Goal: Participate in discussion: Engage in conversation with other users on a specific topic

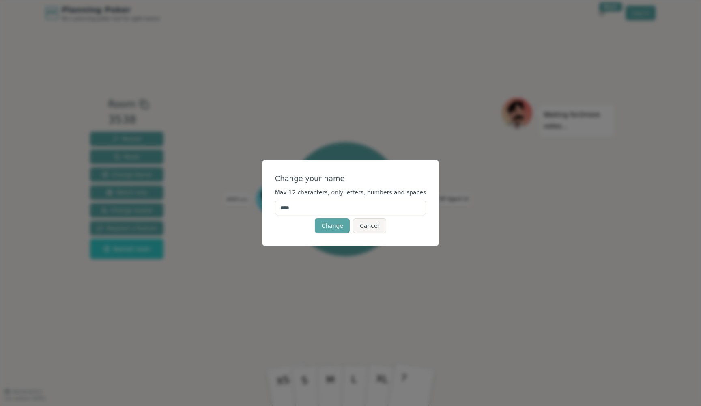
drag, startPoint x: 323, startPoint y: 209, endPoint x: 278, endPoint y: 210, distance: 45.4
click at [278, 210] on div "Change your name Max 12 characters, only letters, numbers and spaces **** Chang…" at bounding box center [350, 203] width 177 height 86
type input "****"
click at [332, 228] on button "Change" at bounding box center [332, 225] width 35 height 15
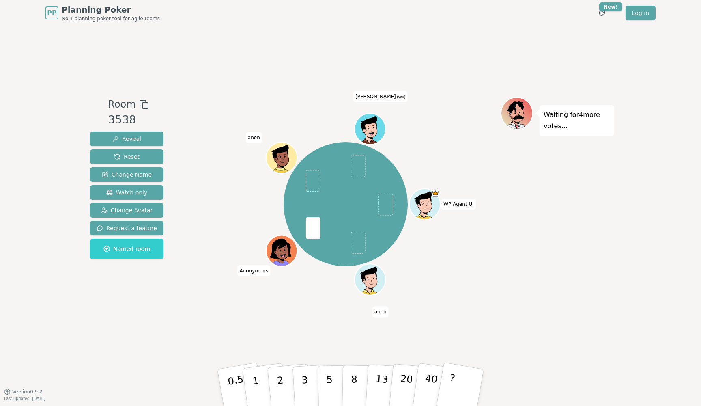
click at [377, 98] on span "Dave (you)" at bounding box center [380, 96] width 54 height 11
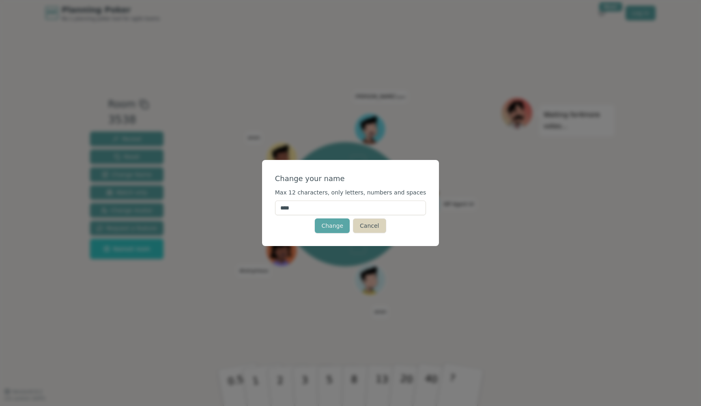
click at [371, 226] on button "Cancel" at bounding box center [369, 225] width 33 height 15
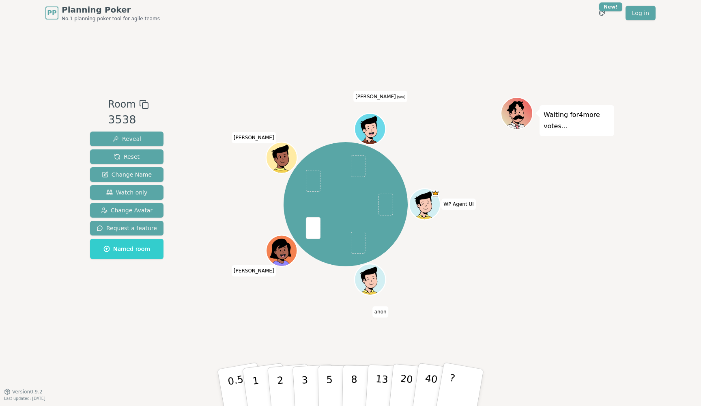
click at [376, 119] on icon at bounding box center [369, 124] width 16 height 17
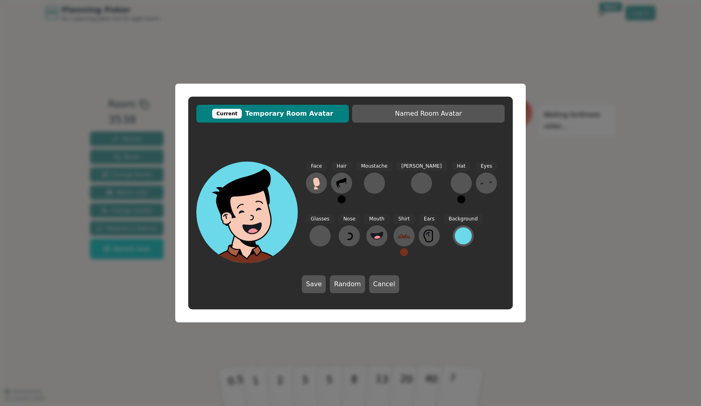
click at [401, 66] on div "Current Temporary Room Avatar Named Room Avatar Face Hair Moustache [PERSON_NAM…" at bounding box center [350, 203] width 701 height 406
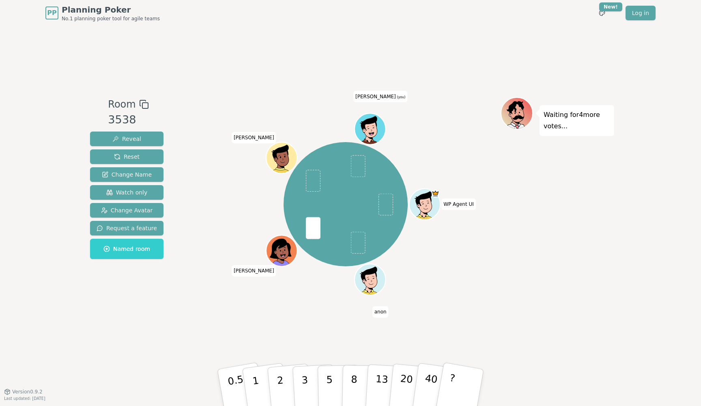
click at [386, 99] on span "[PERSON_NAME] (you)" at bounding box center [380, 96] width 54 height 11
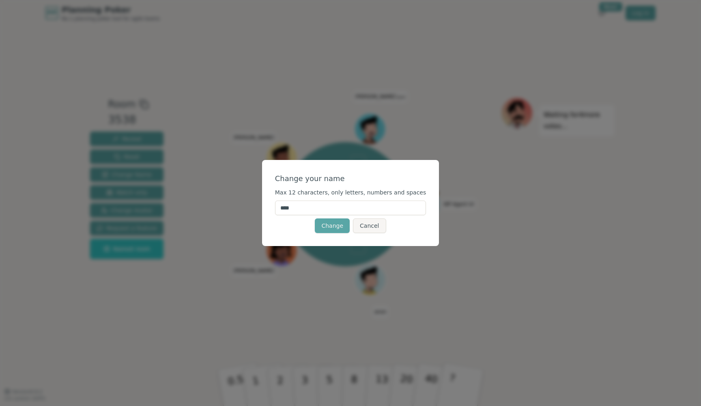
drag, startPoint x: 327, startPoint y: 210, endPoint x: 267, endPoint y: 206, distance: 60.2
click at [267, 206] on div "Change your name Max 12 characters, only letters, numbers and spaces **** Chang…" at bounding box center [350, 203] width 701 height 406
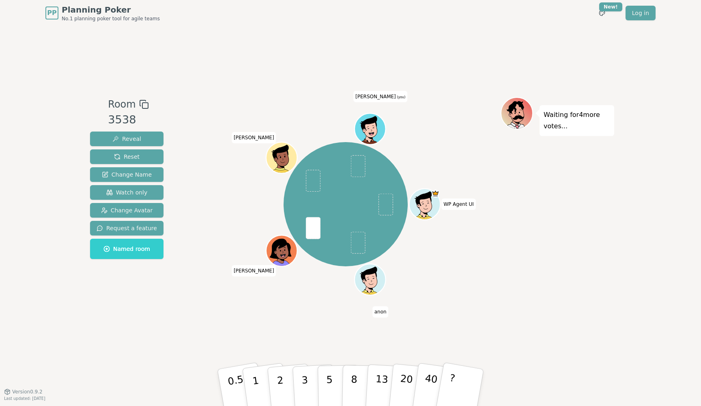
click at [378, 99] on span "[PERSON_NAME] (you)" at bounding box center [380, 96] width 54 height 11
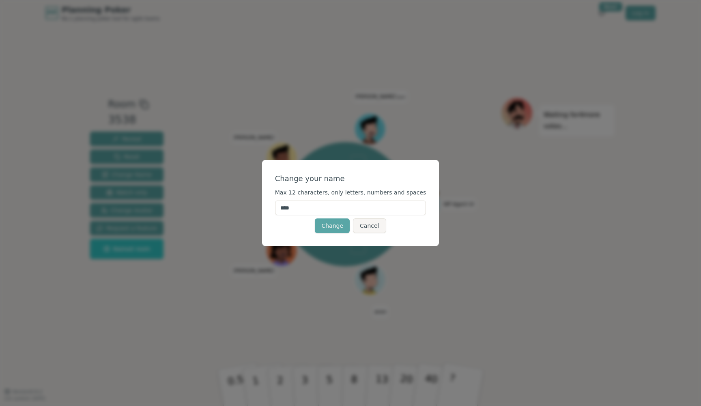
click at [319, 205] on input "****" at bounding box center [350, 207] width 151 height 15
type input "*"
type input "****"
click at [337, 228] on button "Change" at bounding box center [332, 225] width 35 height 15
click at [291, 209] on input "****" at bounding box center [350, 207] width 151 height 15
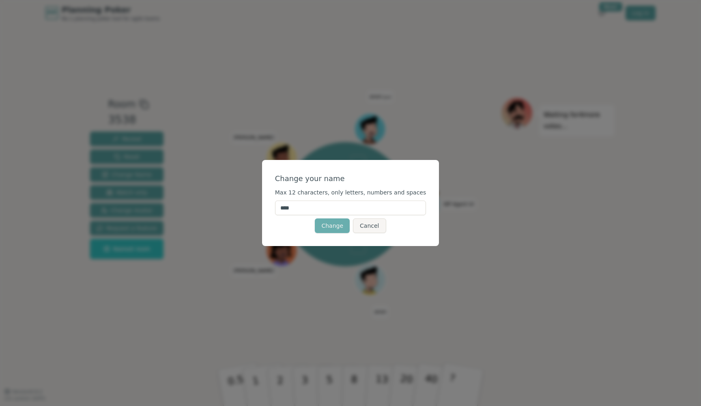
type input "****"
click at [325, 224] on button "Change" at bounding box center [332, 225] width 35 height 15
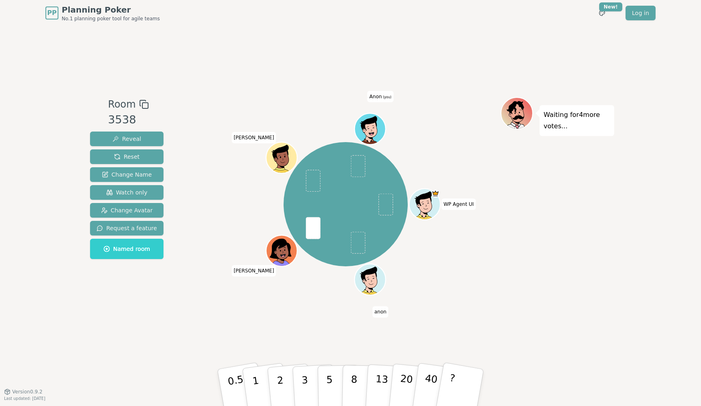
click at [378, 99] on span "Anon (you)" at bounding box center [381, 96] width 26 height 11
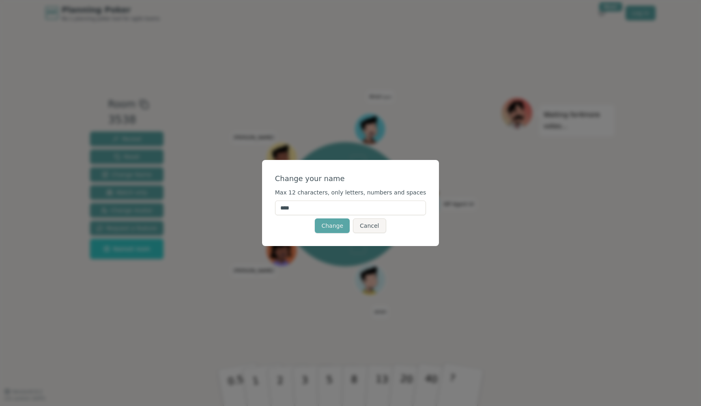
drag, startPoint x: 323, startPoint y: 212, endPoint x: 254, endPoint y: 204, distance: 70.2
click at [254, 204] on div "Change your name Max 12 characters, only letters, numbers and spaces **** Chang…" at bounding box center [350, 203] width 701 height 406
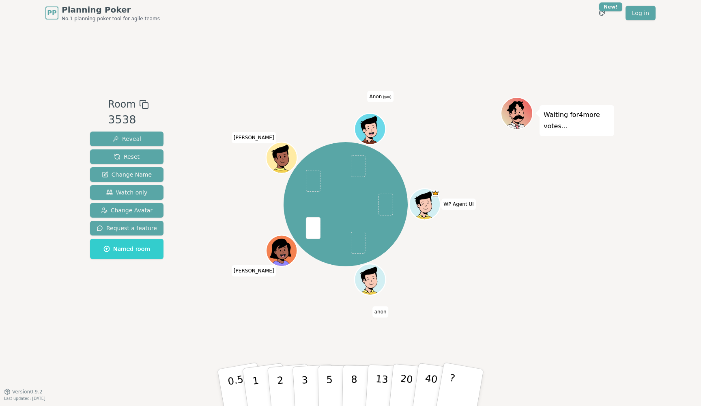
click at [381, 102] on span "Anon (you)" at bounding box center [381, 96] width 26 height 11
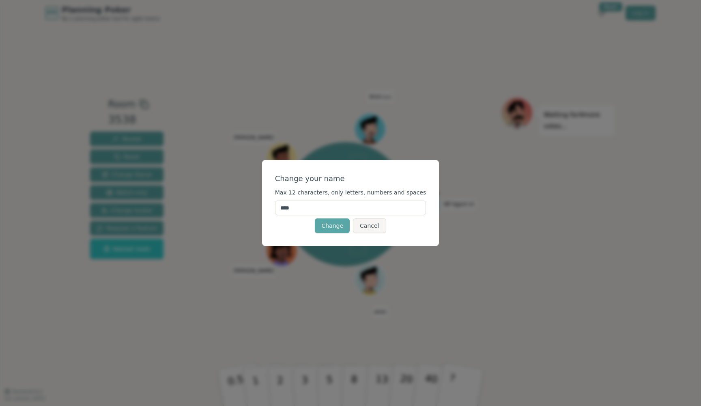
click at [325, 206] on input "****" at bounding box center [350, 207] width 151 height 15
type input "*"
type input "****"
click at [339, 226] on button "Change" at bounding box center [332, 225] width 35 height 15
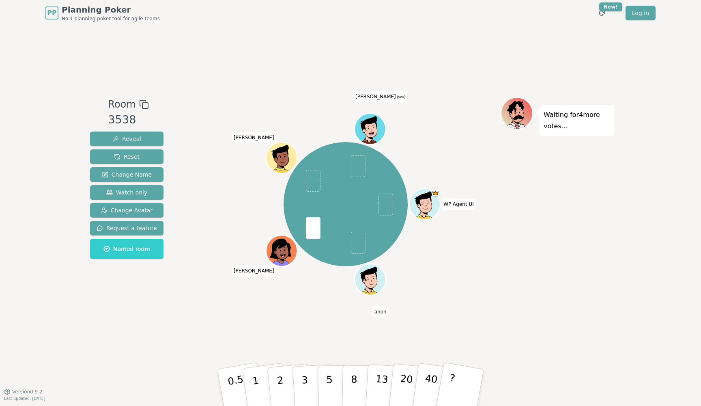
click at [375, 126] on icon at bounding box center [371, 127] width 24 height 4
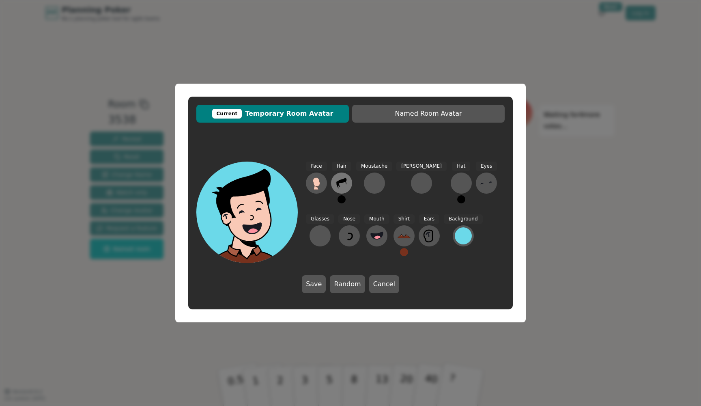
click at [348, 180] on icon at bounding box center [341, 182] width 13 height 13
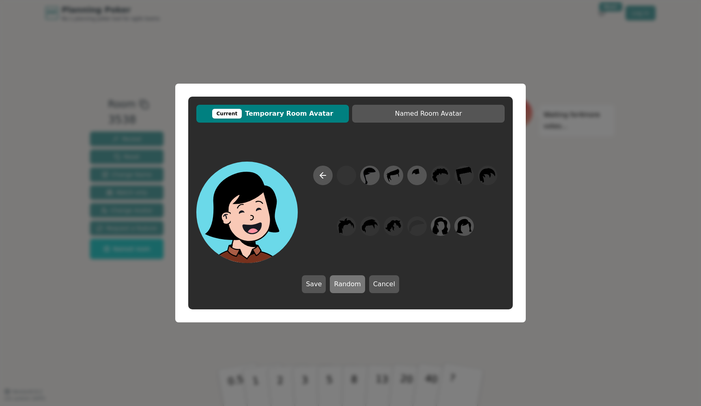
click at [351, 288] on button "Random" at bounding box center [347, 284] width 35 height 18
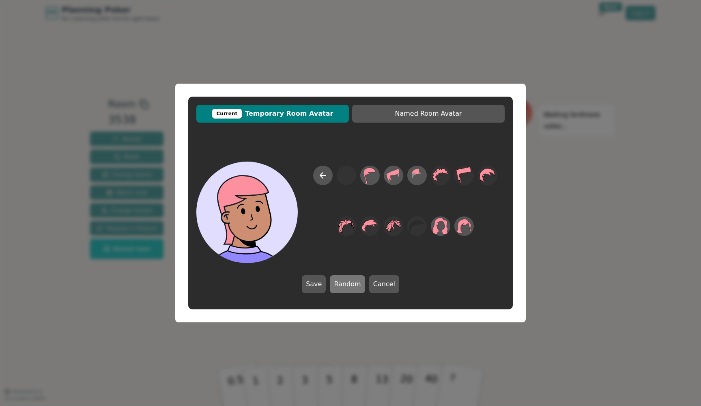
click at [351, 288] on button "Random" at bounding box center [347, 284] width 35 height 18
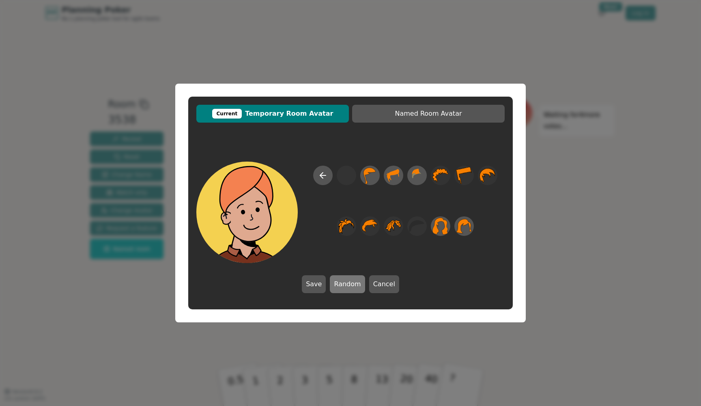
click at [351, 288] on button "Random" at bounding box center [347, 284] width 35 height 18
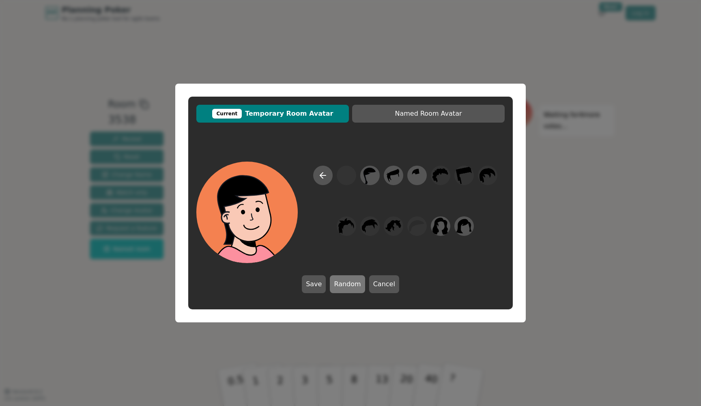
click at [351, 288] on button "Random" at bounding box center [347, 284] width 35 height 18
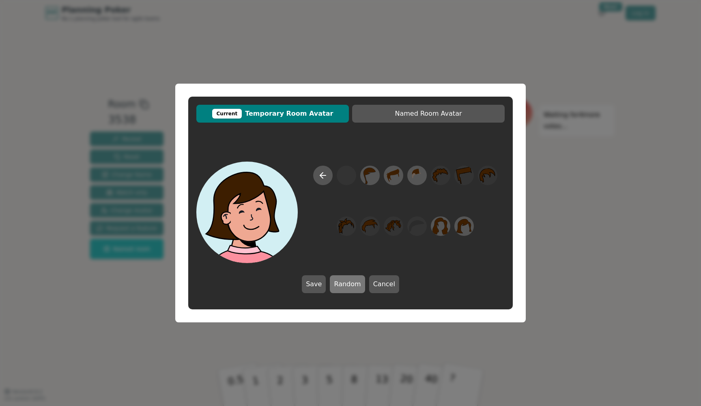
click at [351, 288] on button "Random" at bounding box center [347, 284] width 35 height 18
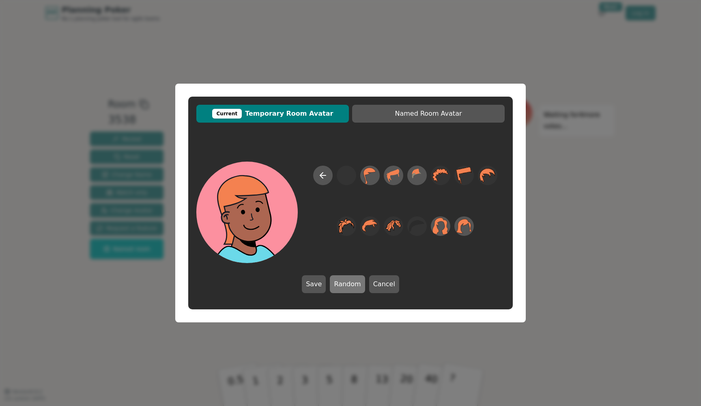
click at [351, 288] on button "Random" at bounding box center [347, 284] width 35 height 18
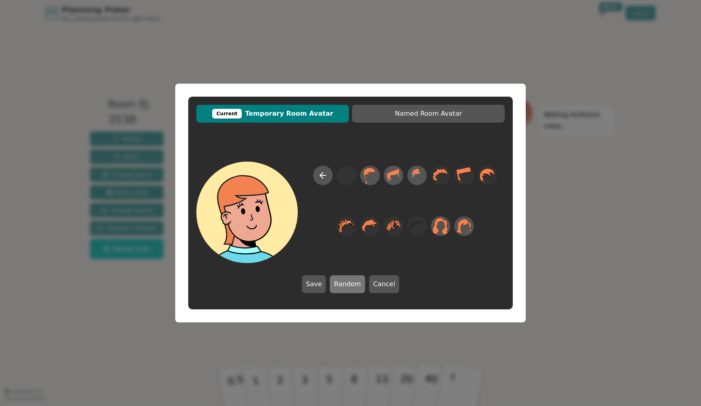
click at [351, 288] on button "Random" at bounding box center [347, 284] width 35 height 18
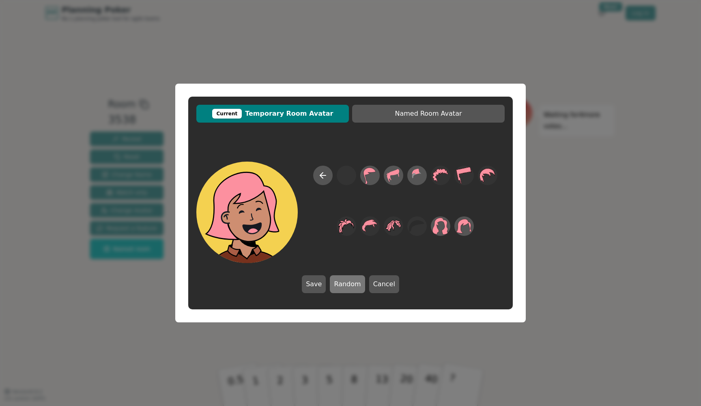
click at [351, 288] on button "Random" at bounding box center [347, 284] width 35 height 18
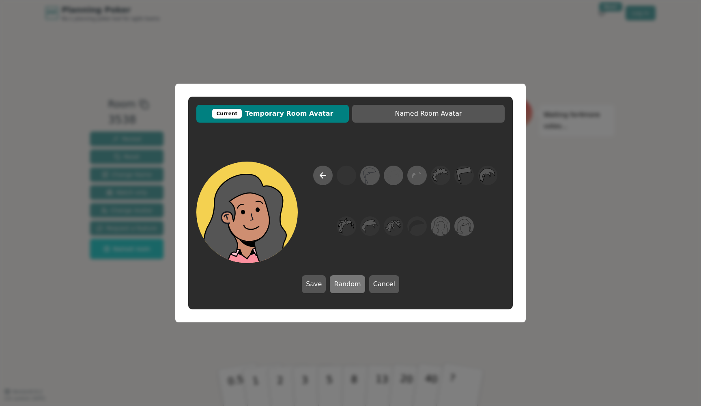
click at [351, 288] on button "Random" at bounding box center [347, 284] width 35 height 18
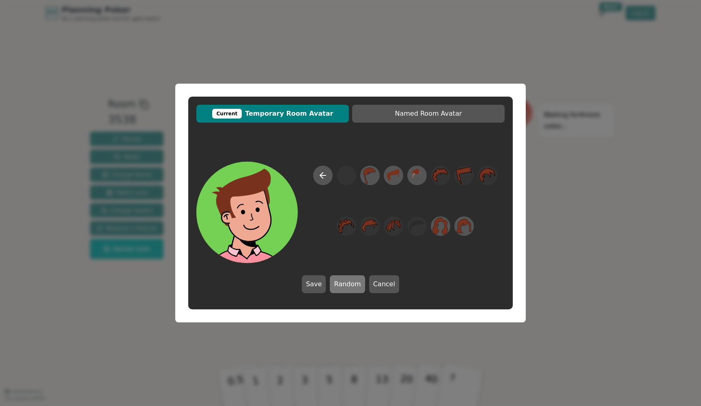
click at [351, 288] on button "Random" at bounding box center [347, 284] width 35 height 18
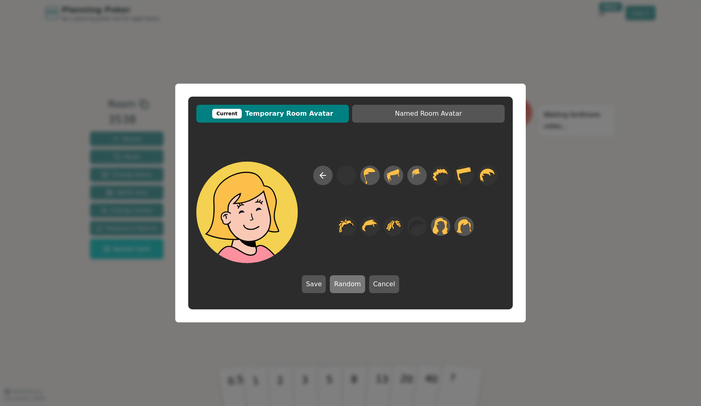
click at [351, 288] on button "Random" at bounding box center [347, 284] width 35 height 18
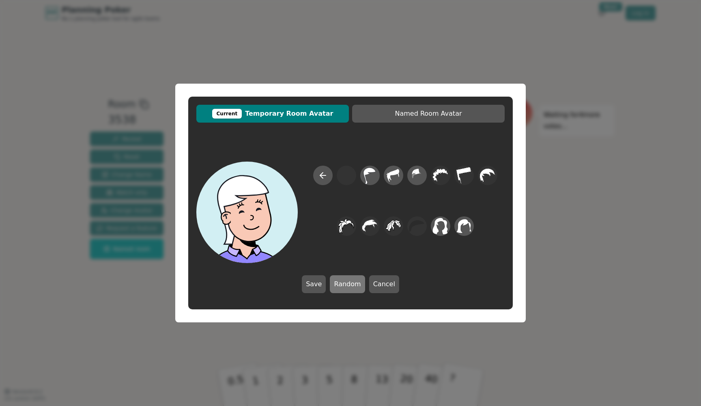
click at [351, 288] on button "Random" at bounding box center [347, 284] width 35 height 18
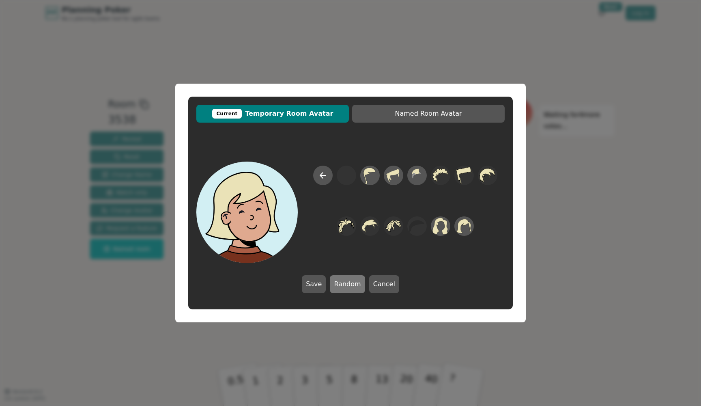
click at [351, 288] on button "Random" at bounding box center [347, 284] width 35 height 18
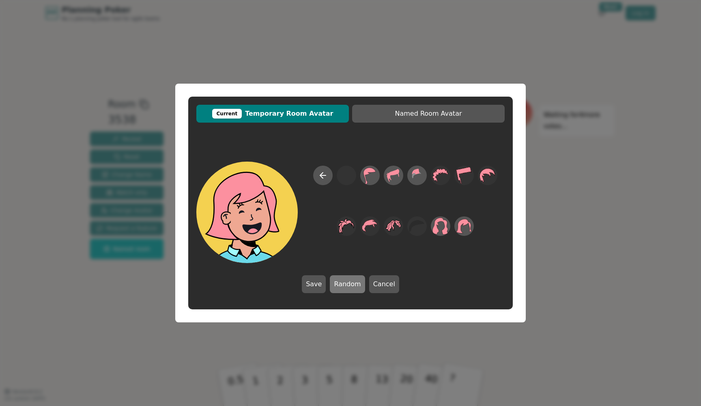
click at [351, 288] on button "Random" at bounding box center [347, 284] width 35 height 18
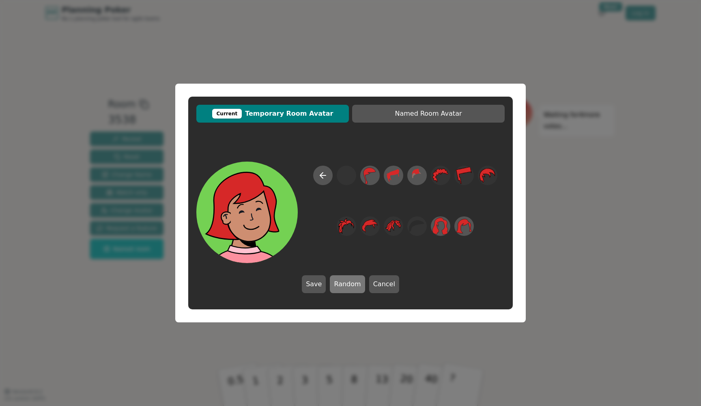
click at [351, 288] on button "Random" at bounding box center [347, 284] width 35 height 18
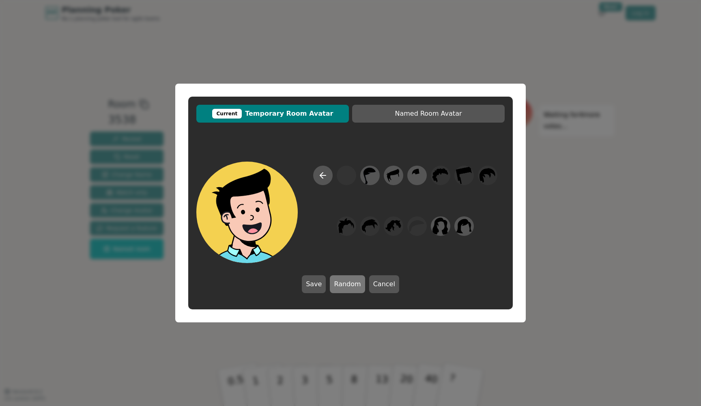
click at [351, 288] on button "Random" at bounding box center [347, 284] width 35 height 18
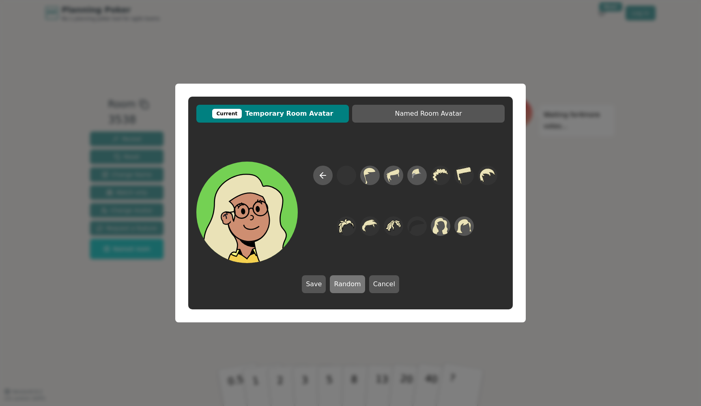
click at [351, 288] on button "Random" at bounding box center [347, 284] width 35 height 18
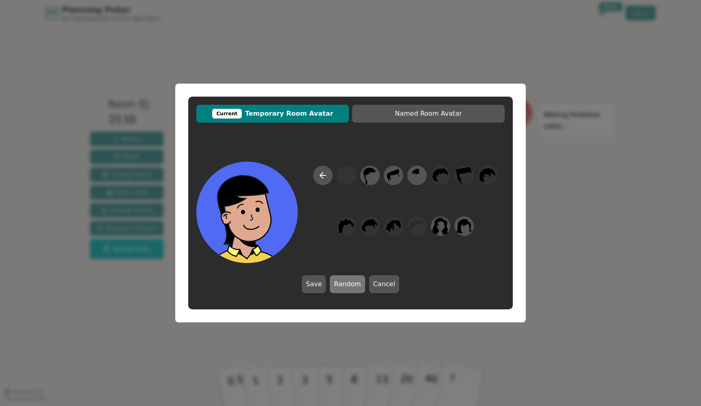
click at [351, 288] on button "Random" at bounding box center [347, 284] width 35 height 18
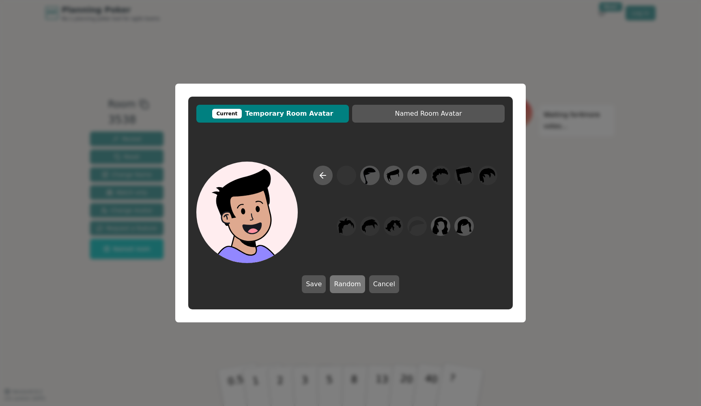
click at [351, 288] on button "Random" at bounding box center [347, 284] width 35 height 18
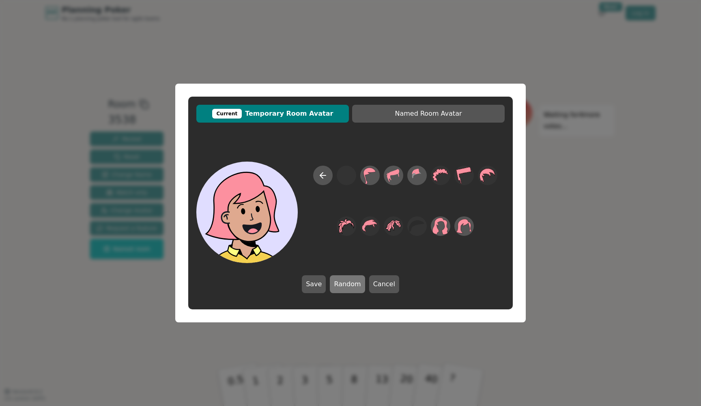
click at [351, 288] on button "Random" at bounding box center [347, 284] width 35 height 18
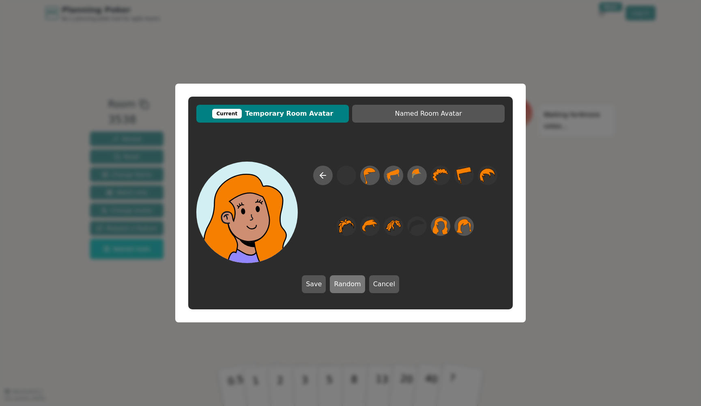
click at [351, 288] on button "Random" at bounding box center [347, 284] width 35 height 18
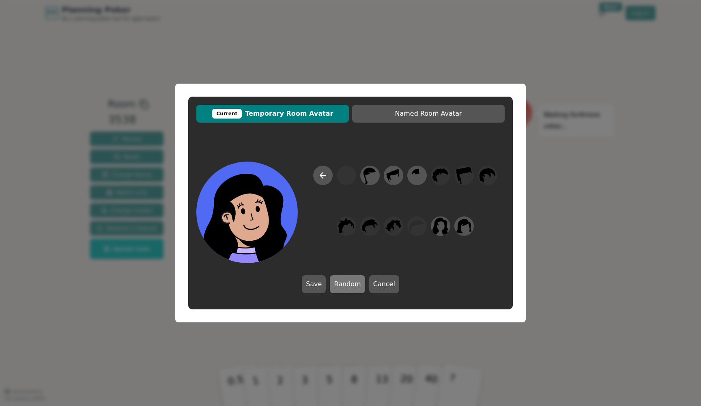
click at [351, 288] on button "Random" at bounding box center [347, 284] width 35 height 18
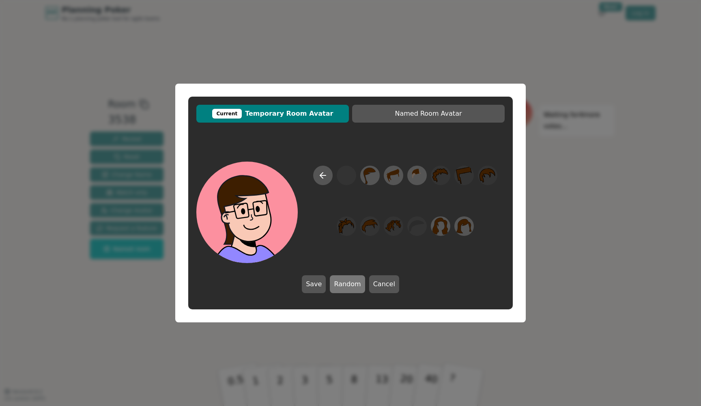
click at [351, 288] on button "Random" at bounding box center [347, 284] width 35 height 18
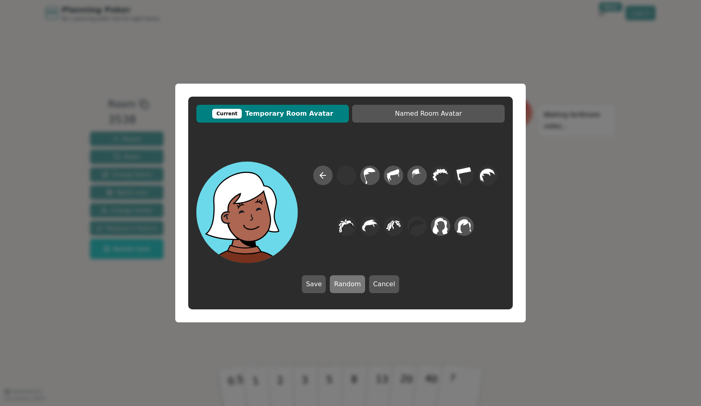
click at [351, 288] on button "Random" at bounding box center [347, 284] width 35 height 18
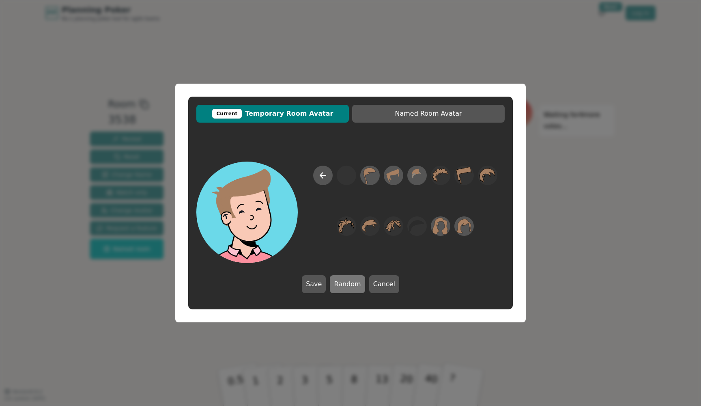
click at [351, 288] on button "Random" at bounding box center [347, 284] width 35 height 18
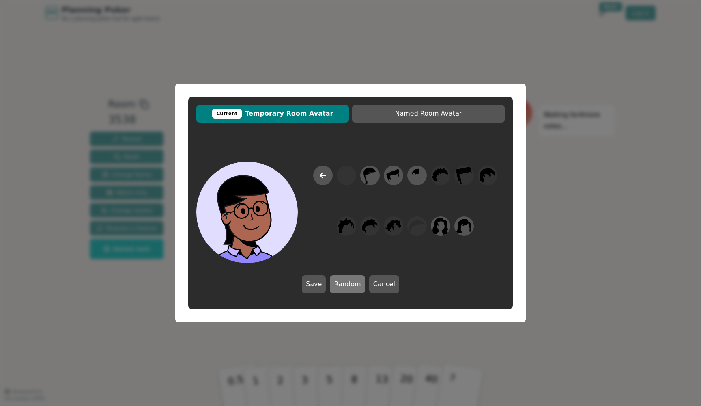
click at [351, 288] on button "Random" at bounding box center [347, 284] width 35 height 18
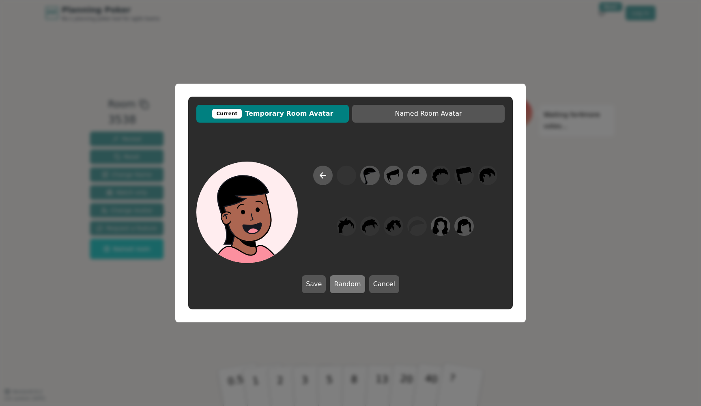
click at [351, 288] on button "Random" at bounding box center [347, 284] width 35 height 18
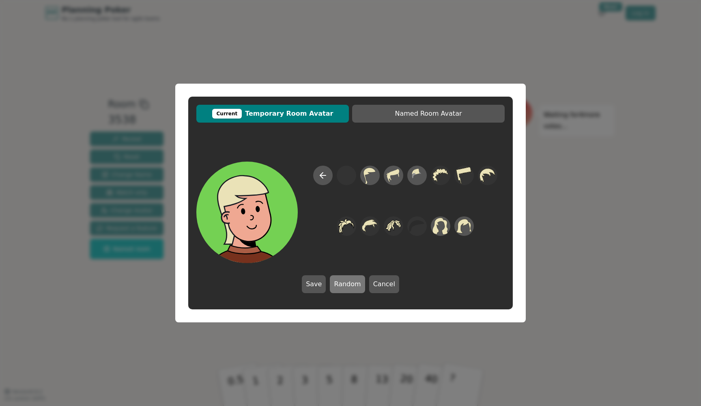
click at [351, 288] on button "Random" at bounding box center [347, 284] width 35 height 18
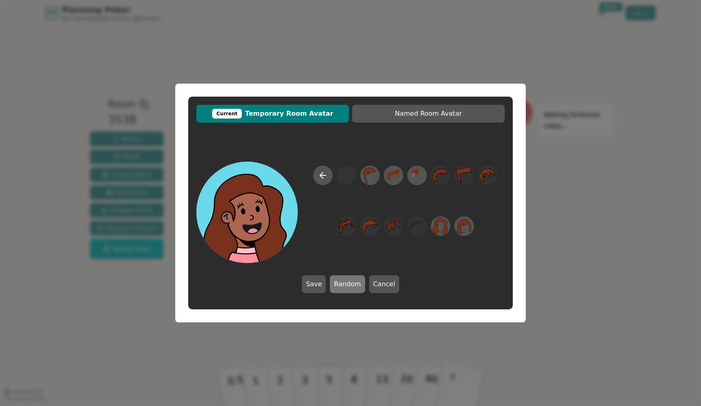
click at [351, 288] on button "Random" at bounding box center [347, 284] width 35 height 18
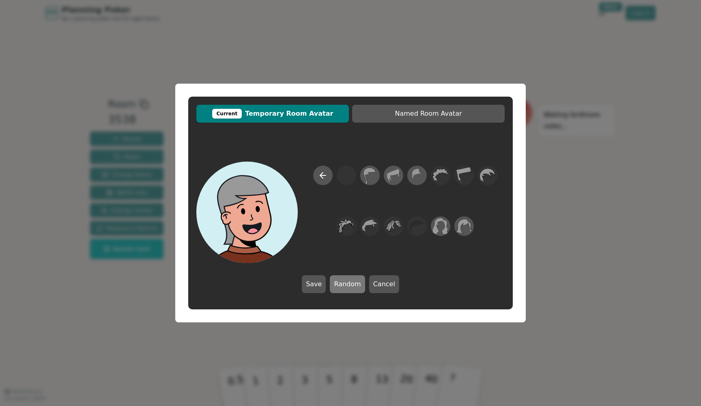
click at [351, 288] on button "Random" at bounding box center [347, 284] width 35 height 18
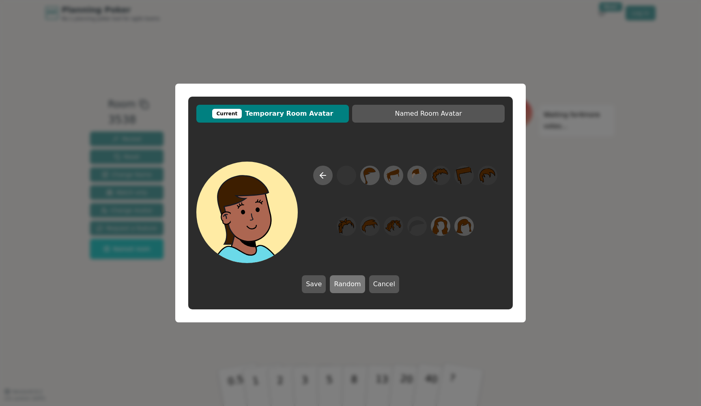
click at [351, 288] on button "Random" at bounding box center [347, 284] width 35 height 18
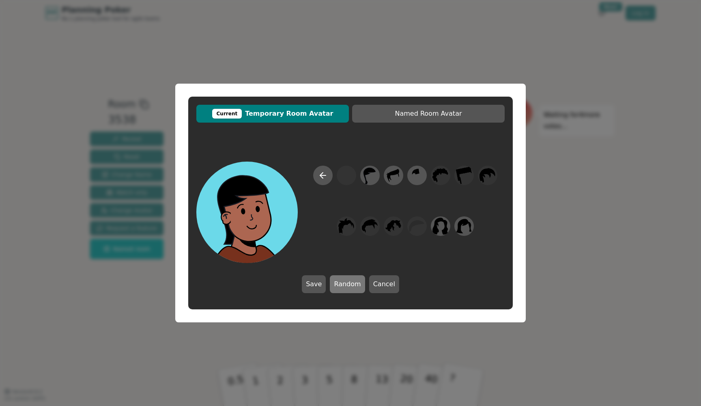
click at [351, 288] on button "Random" at bounding box center [347, 284] width 35 height 18
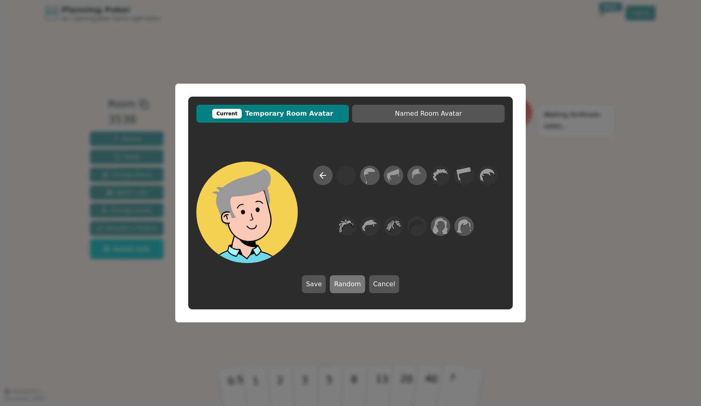
click at [351, 288] on button "Random" at bounding box center [347, 284] width 35 height 18
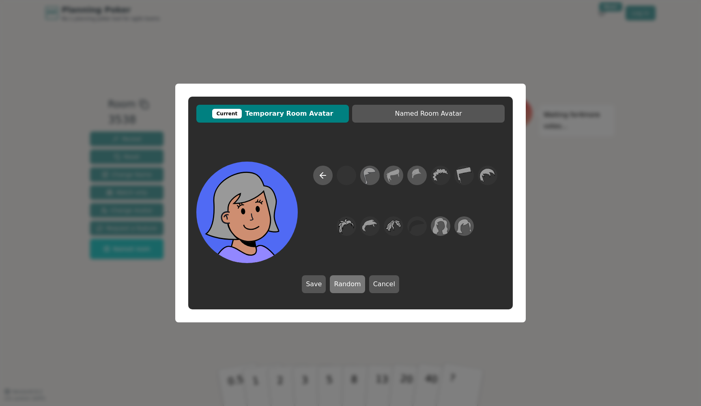
click at [351, 288] on button "Random" at bounding box center [347, 284] width 35 height 18
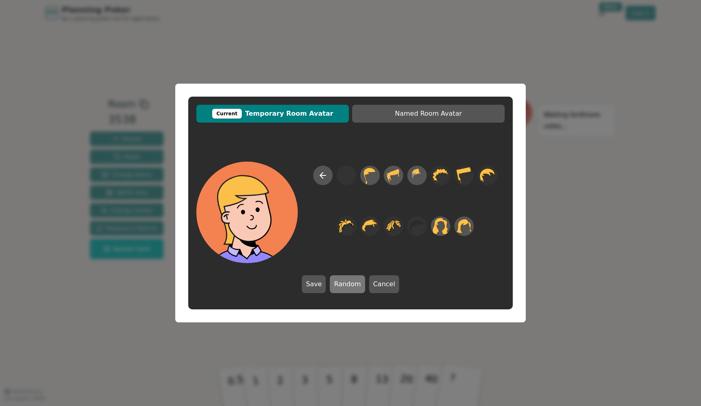
click at [351, 288] on button "Random" at bounding box center [347, 284] width 35 height 18
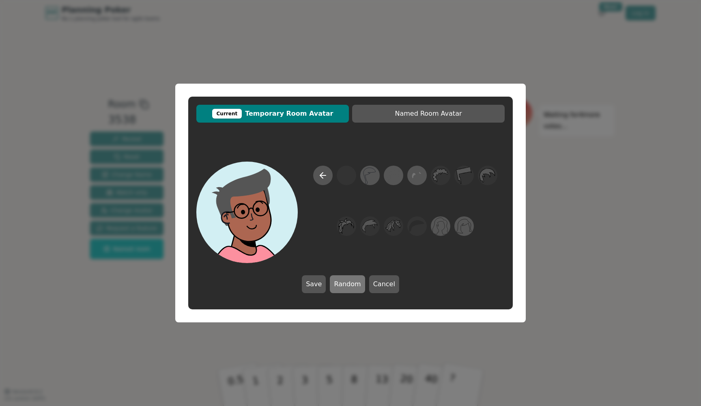
click at [351, 288] on button "Random" at bounding box center [347, 284] width 35 height 18
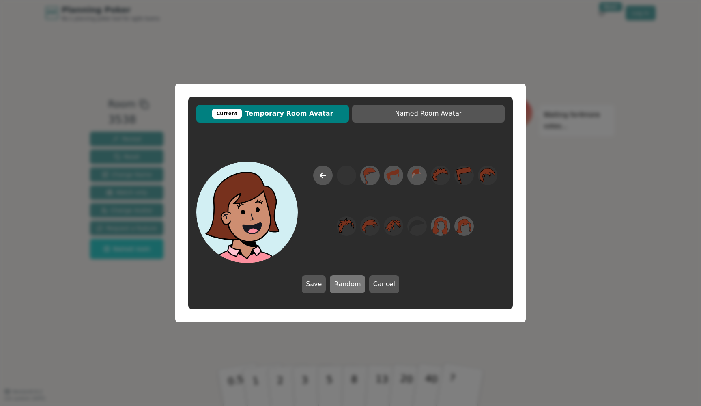
click at [351, 288] on button "Random" at bounding box center [347, 284] width 35 height 18
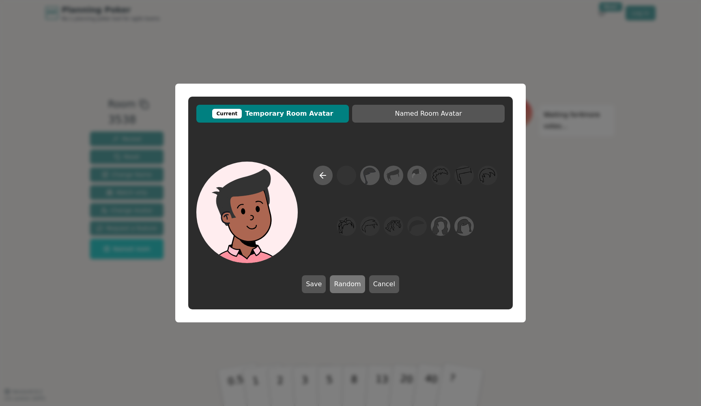
click at [351, 288] on button "Random" at bounding box center [347, 284] width 35 height 18
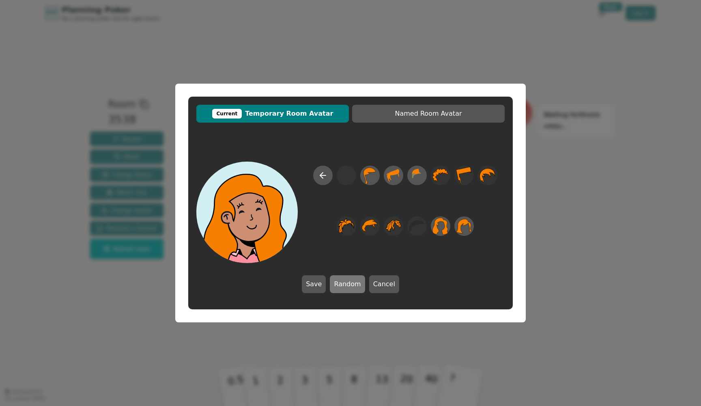
click at [351, 288] on button "Random" at bounding box center [347, 284] width 35 height 18
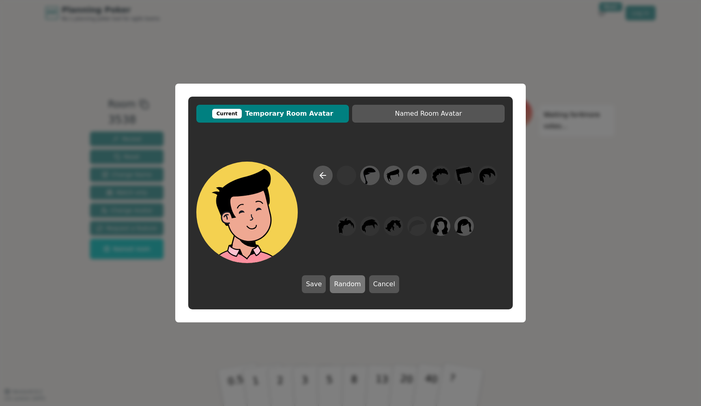
click at [351, 288] on button "Random" at bounding box center [347, 284] width 35 height 18
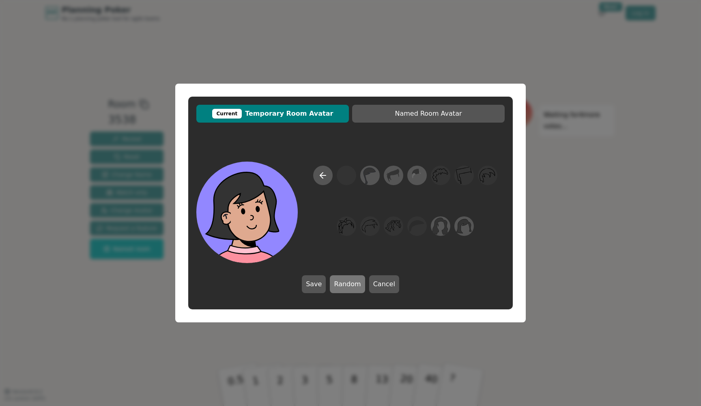
click at [351, 288] on button "Random" at bounding box center [347, 284] width 35 height 18
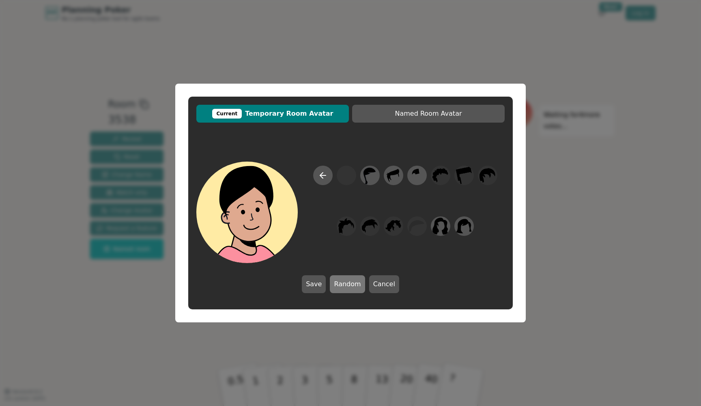
click at [351, 288] on button "Random" at bounding box center [347, 284] width 35 height 18
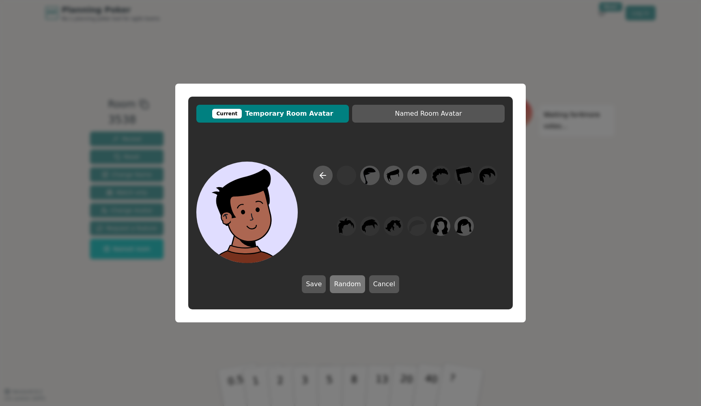
click at [351, 288] on button "Random" at bounding box center [347, 284] width 35 height 18
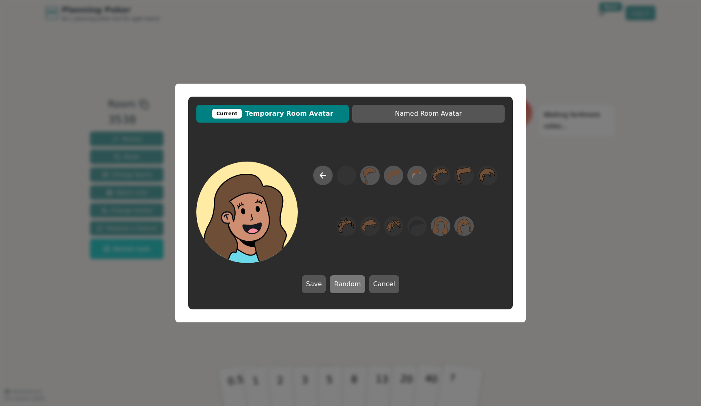
click at [351, 288] on button "Random" at bounding box center [347, 284] width 35 height 18
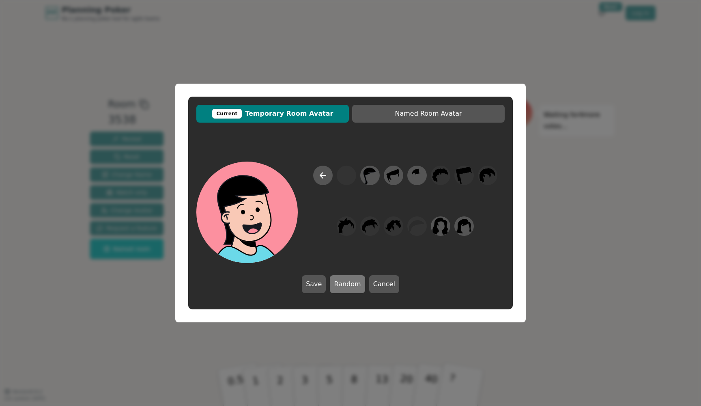
click at [351, 288] on button "Random" at bounding box center [347, 284] width 35 height 18
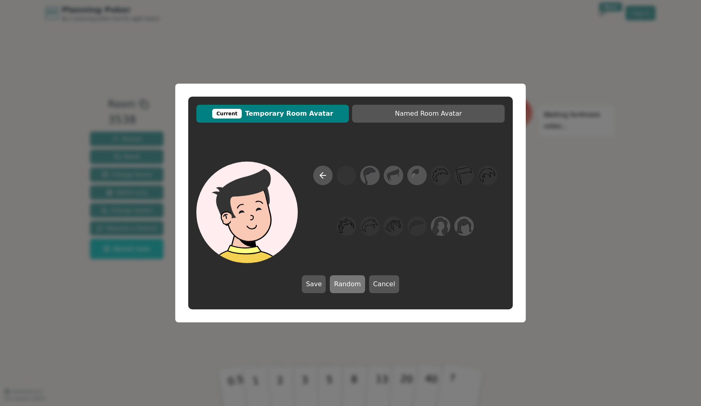
click at [351, 288] on button "Random" at bounding box center [347, 284] width 35 height 18
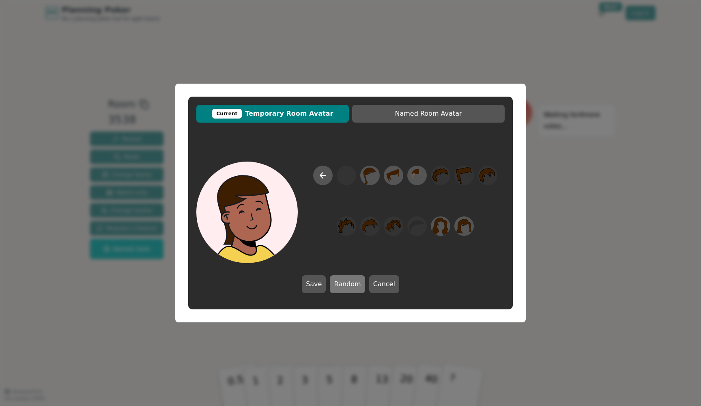
click at [351, 288] on button "Random" at bounding box center [347, 284] width 35 height 18
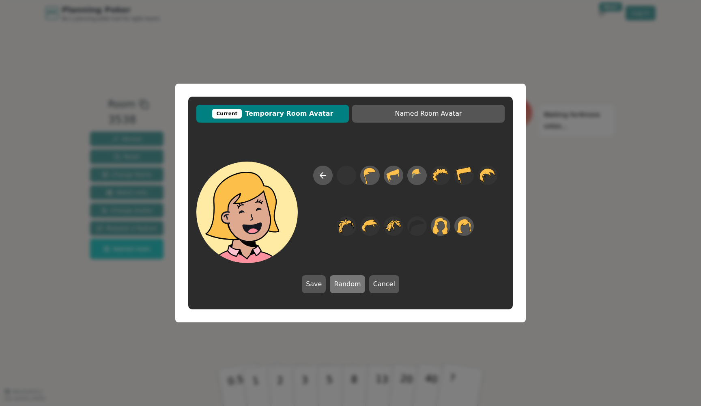
click at [351, 288] on button "Random" at bounding box center [347, 284] width 35 height 18
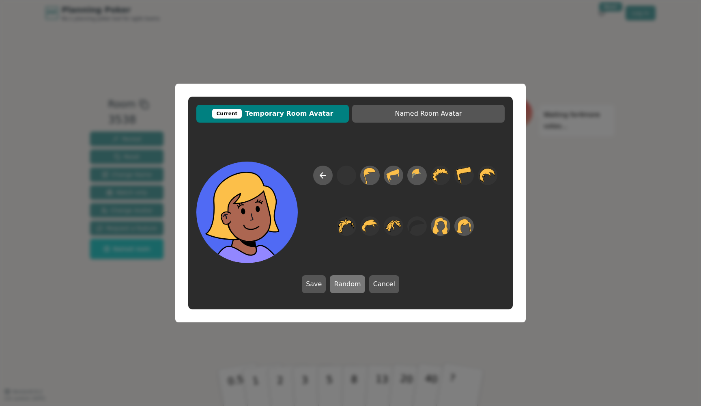
click at [351, 288] on button "Random" at bounding box center [347, 284] width 35 height 18
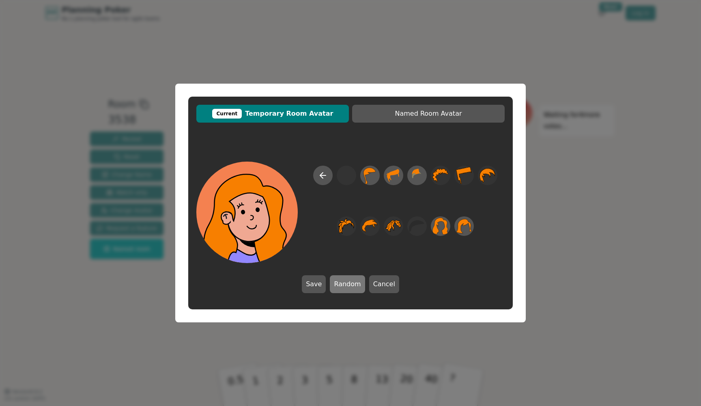
click at [351, 288] on button "Random" at bounding box center [347, 284] width 35 height 18
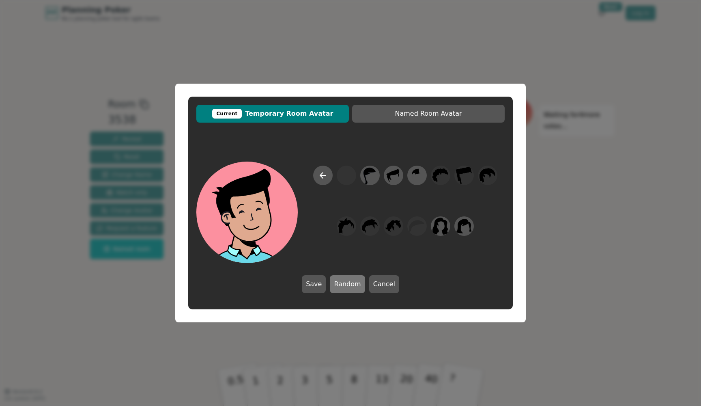
click at [351, 288] on button "Random" at bounding box center [347, 284] width 35 height 18
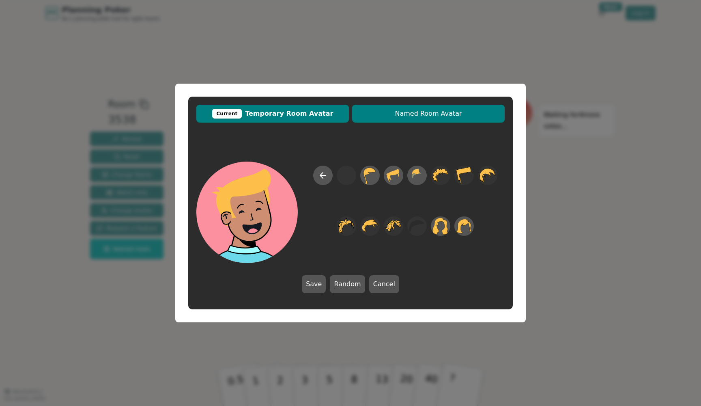
click at [410, 119] on button "Named Room Avatar" at bounding box center [428, 114] width 153 height 18
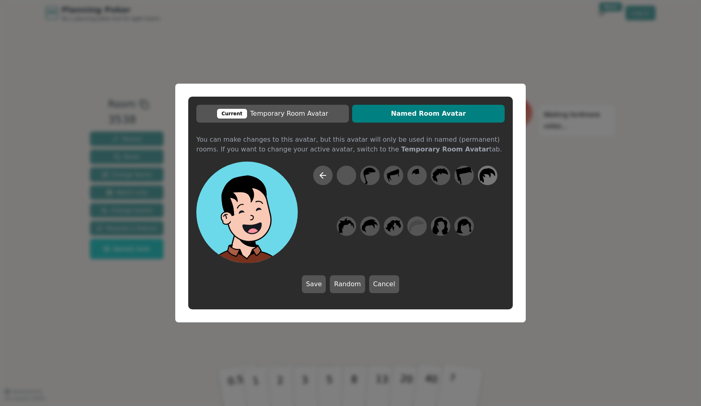
click at [482, 176] on icon at bounding box center [488, 175] width 16 height 14
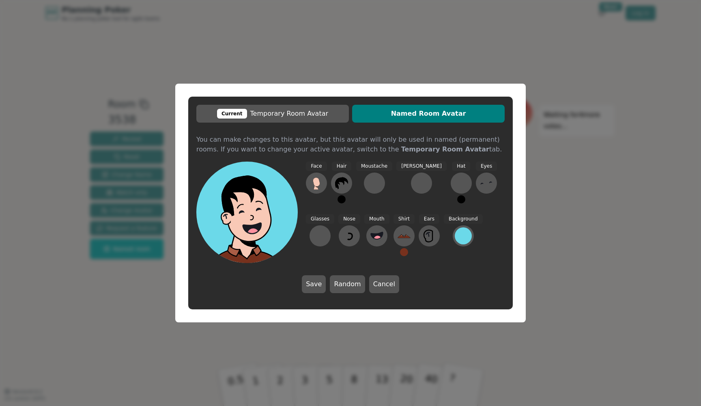
click at [340, 200] on button at bounding box center [342, 199] width 8 height 8
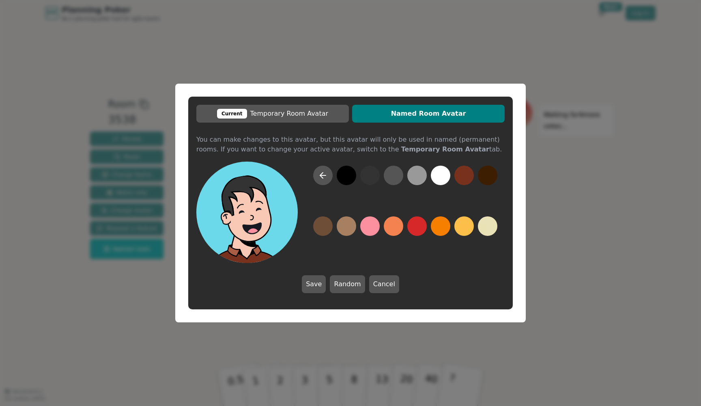
click at [375, 177] on button at bounding box center [369, 175] width 19 height 19
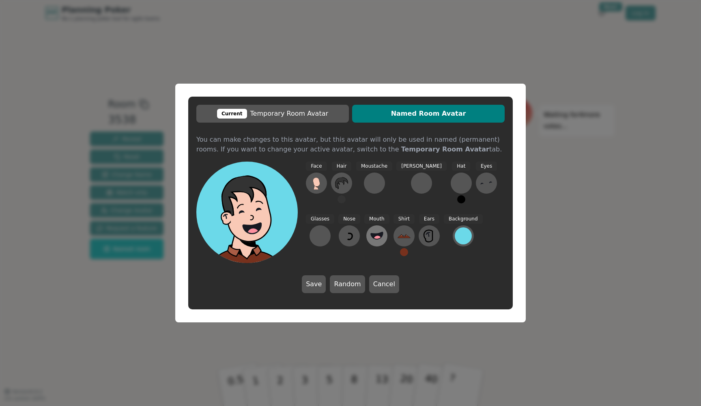
click at [373, 238] on circle at bounding box center [377, 239] width 9 height 9
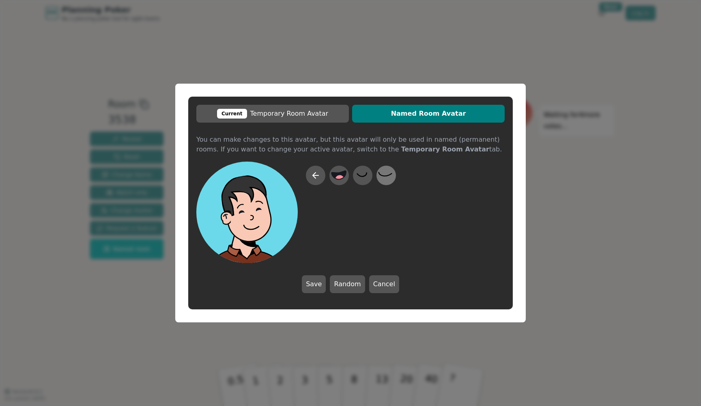
click at [390, 176] on icon at bounding box center [386, 175] width 16 height 18
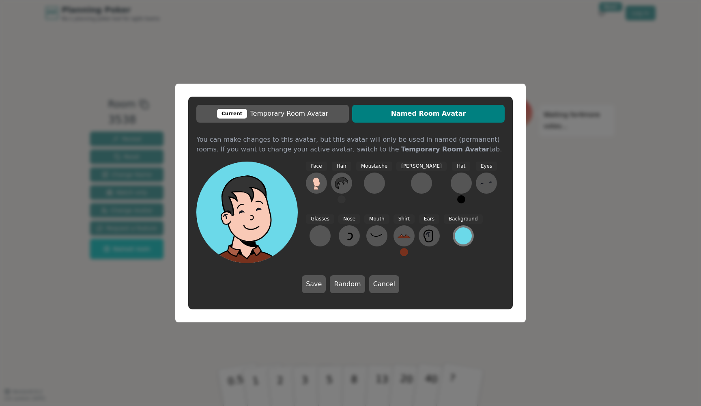
click at [455, 234] on div at bounding box center [463, 235] width 17 height 17
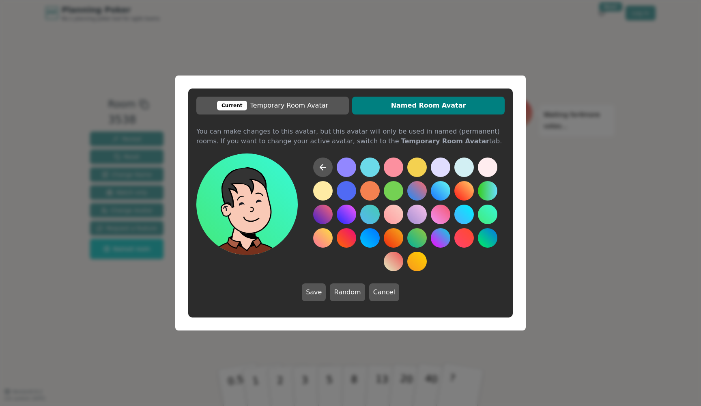
click at [484, 213] on button at bounding box center [487, 213] width 19 height 19
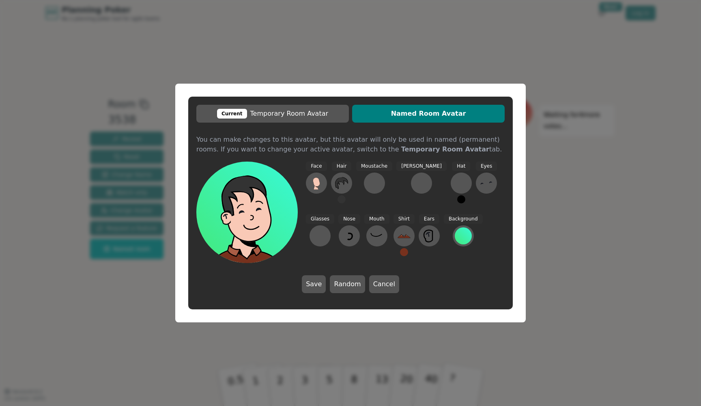
click at [411, 193] on button at bounding box center [421, 182] width 21 height 21
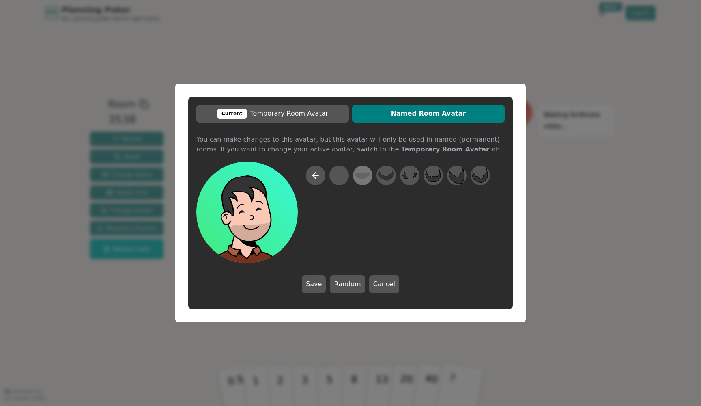
click at [362, 180] on icon at bounding box center [363, 175] width 16 height 18
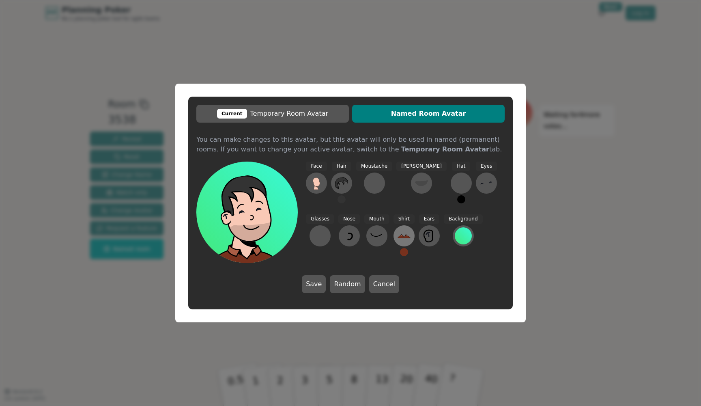
click at [398, 229] on icon at bounding box center [404, 235] width 13 height 13
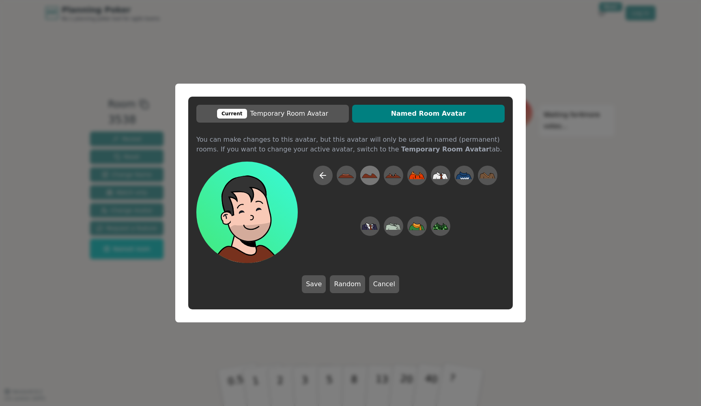
click at [370, 173] on icon at bounding box center [370, 175] width 16 height 18
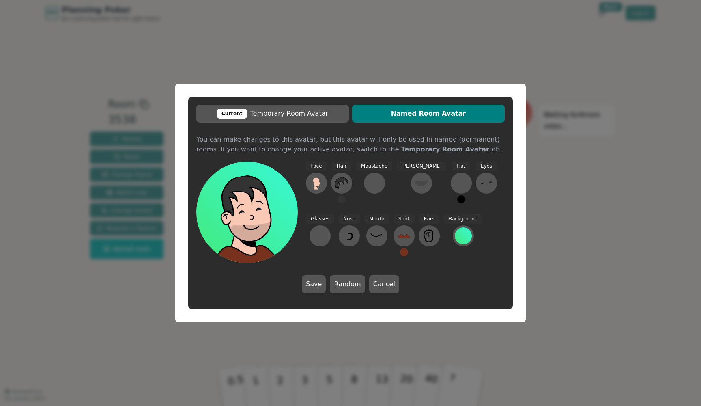
click at [400, 251] on button at bounding box center [404, 252] width 8 height 8
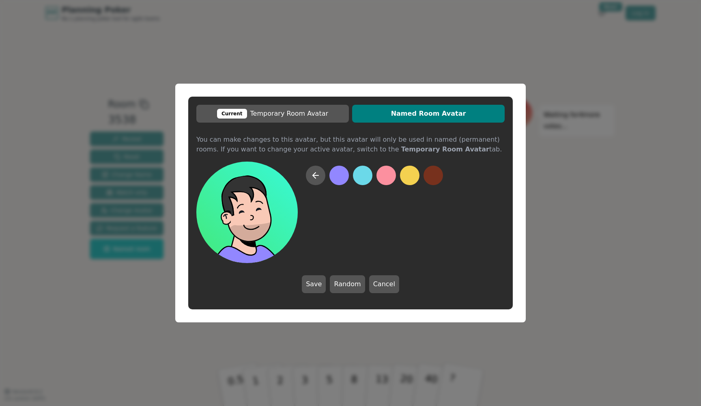
click at [350, 222] on div at bounding box center [374, 214] width 137 height 97
click at [320, 279] on button "Save" at bounding box center [314, 284] width 24 height 18
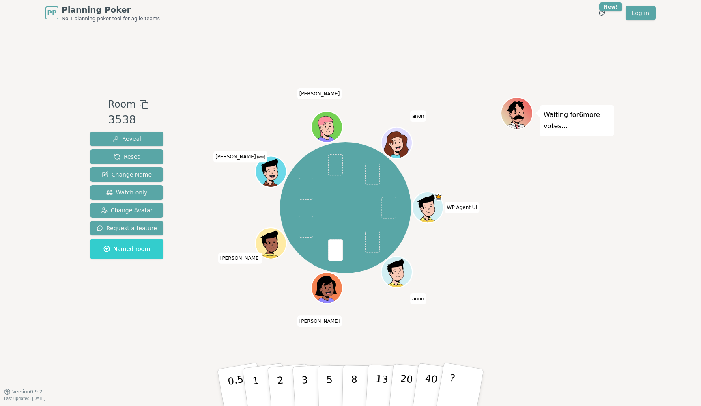
click at [273, 176] on icon at bounding box center [272, 176] width 5 height 3
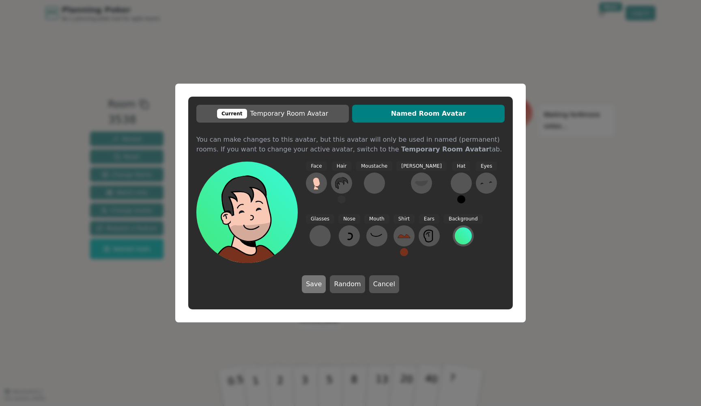
click at [317, 285] on button "Save" at bounding box center [314, 284] width 24 height 18
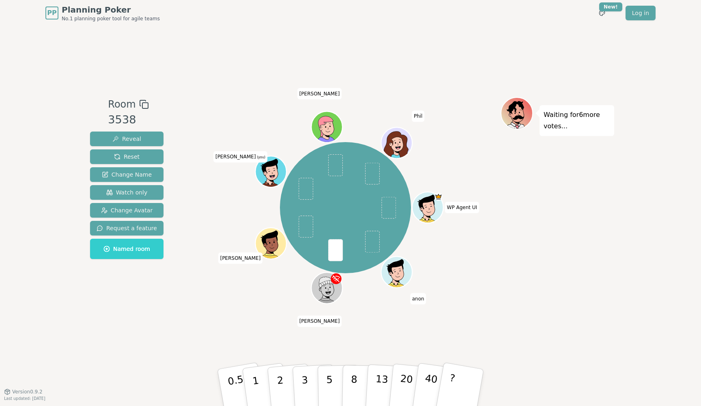
click at [271, 176] on icon at bounding box center [272, 176] width 5 height 3
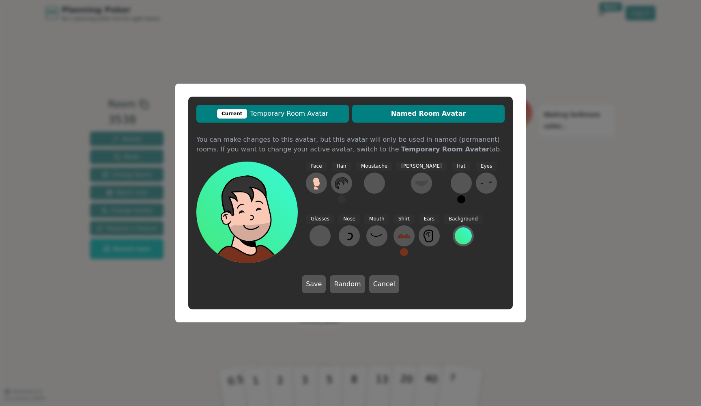
click at [270, 113] on span "Current Temporary Room Avatar" at bounding box center [272, 114] width 144 height 10
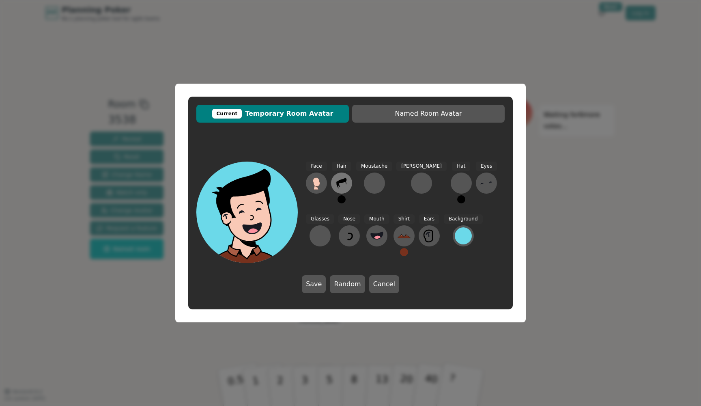
click at [344, 188] on icon at bounding box center [341, 182] width 13 height 13
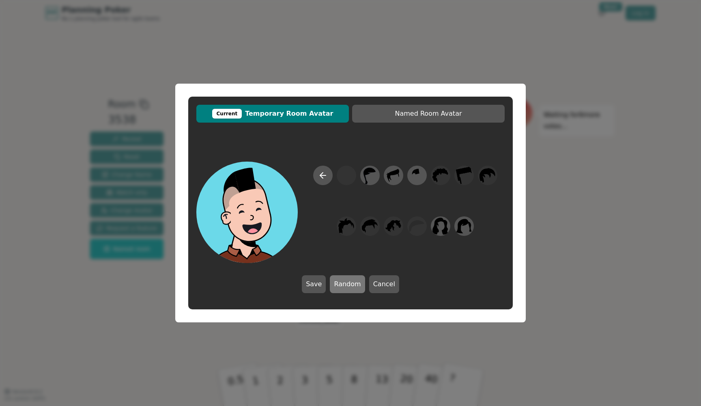
click at [349, 284] on button "Random" at bounding box center [347, 284] width 35 height 18
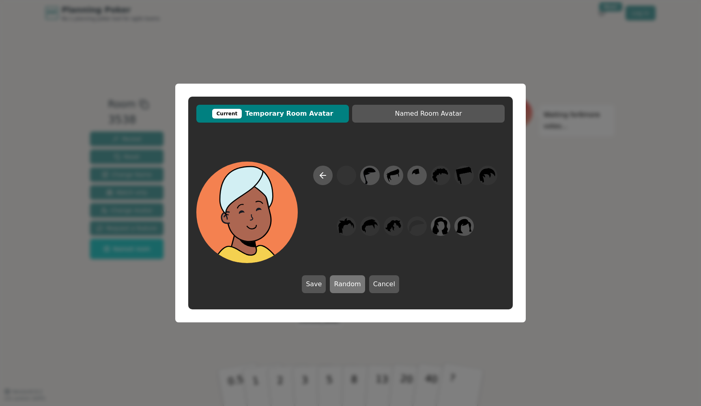
click at [349, 284] on button "Random" at bounding box center [347, 284] width 35 height 18
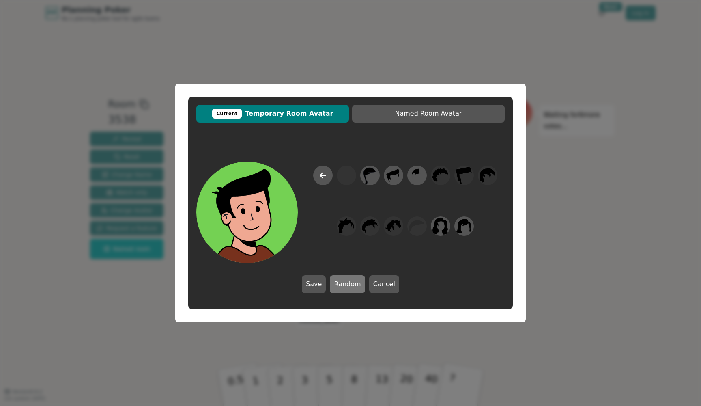
click at [349, 284] on button "Random" at bounding box center [347, 284] width 35 height 18
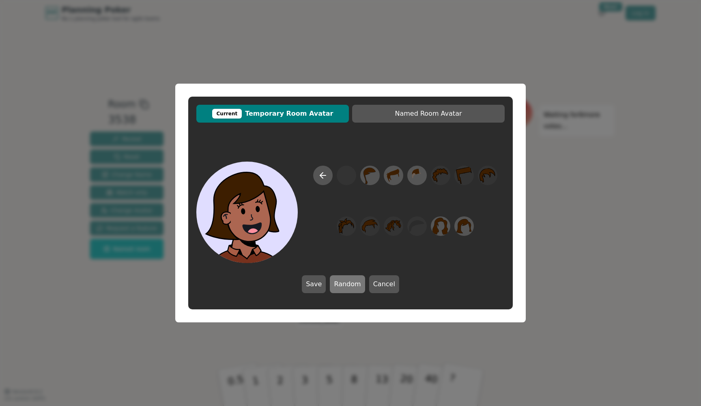
click at [349, 284] on button "Random" at bounding box center [347, 284] width 35 height 18
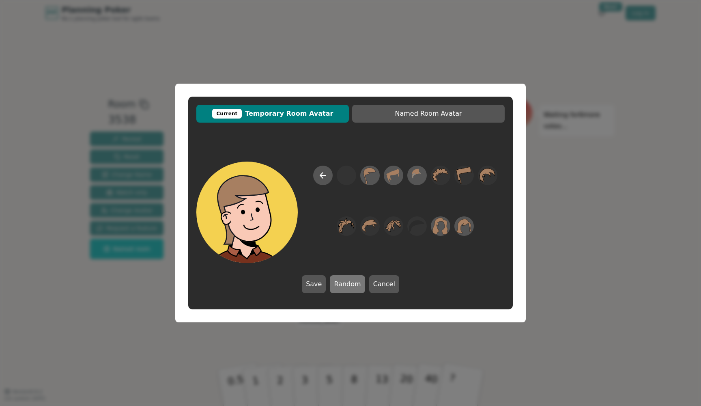
click at [349, 284] on button "Random" at bounding box center [347, 284] width 35 height 18
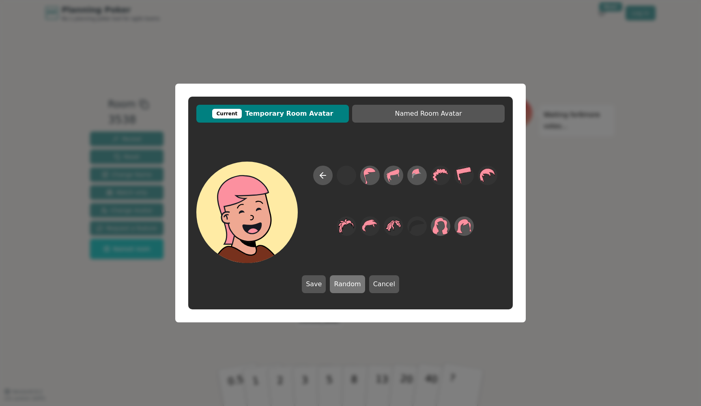
click at [349, 284] on button "Random" at bounding box center [347, 284] width 35 height 18
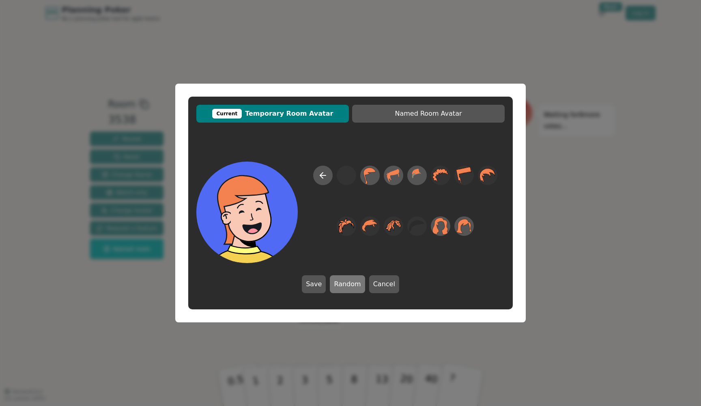
click at [349, 284] on button "Random" at bounding box center [347, 284] width 35 height 18
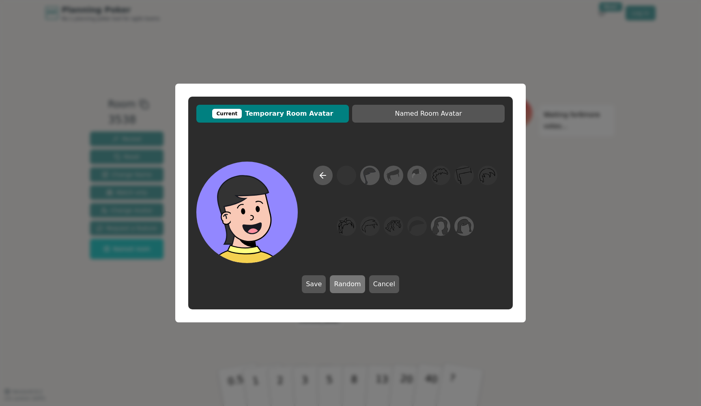
click at [349, 284] on button "Random" at bounding box center [347, 284] width 35 height 18
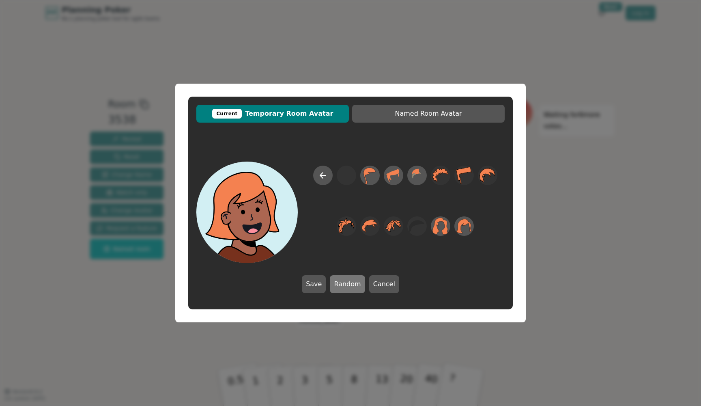
click at [349, 284] on button "Random" at bounding box center [347, 284] width 35 height 18
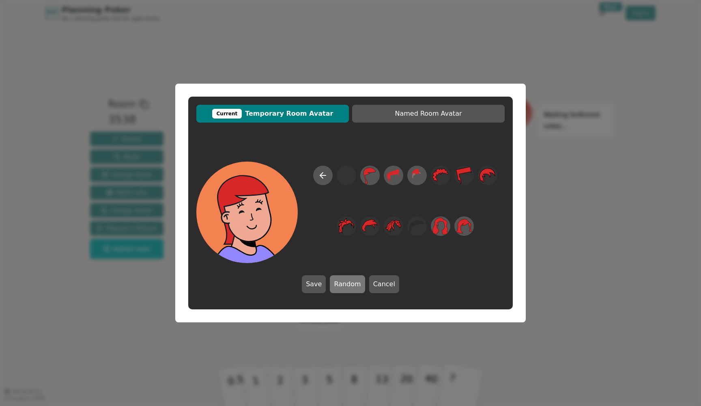
click at [349, 284] on button "Random" at bounding box center [347, 284] width 35 height 18
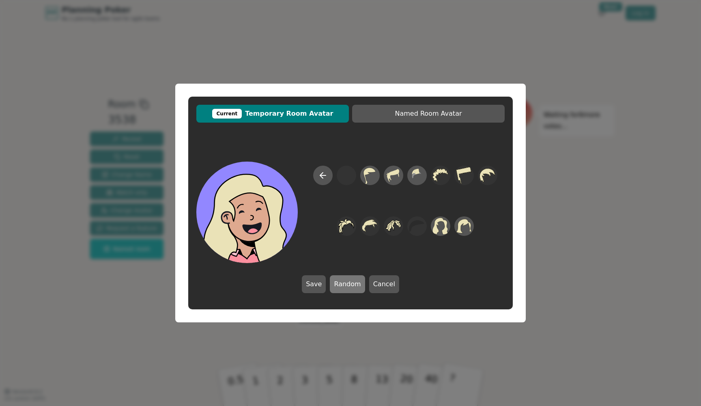
click at [349, 284] on button "Random" at bounding box center [347, 284] width 35 height 18
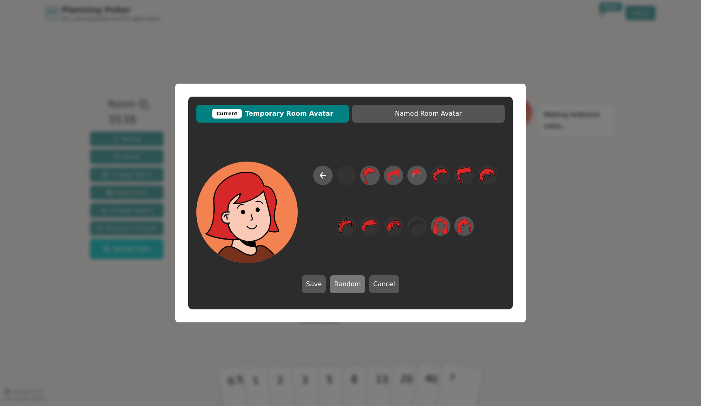
click at [349, 284] on button "Random" at bounding box center [347, 284] width 35 height 18
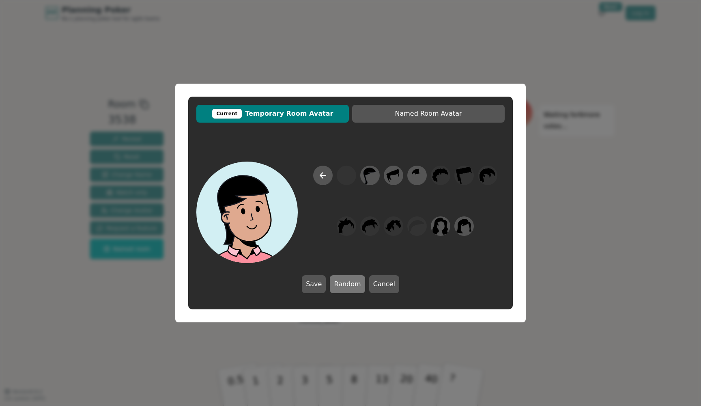
click at [349, 284] on button "Random" at bounding box center [347, 284] width 35 height 18
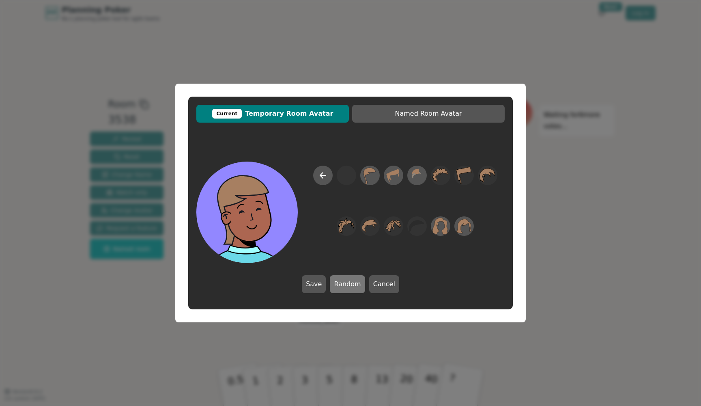
click at [349, 284] on button "Random" at bounding box center [347, 284] width 35 height 18
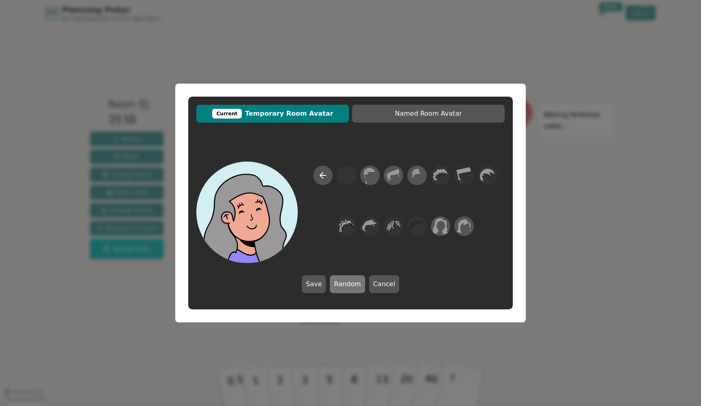
click at [349, 284] on button "Random" at bounding box center [347, 284] width 35 height 18
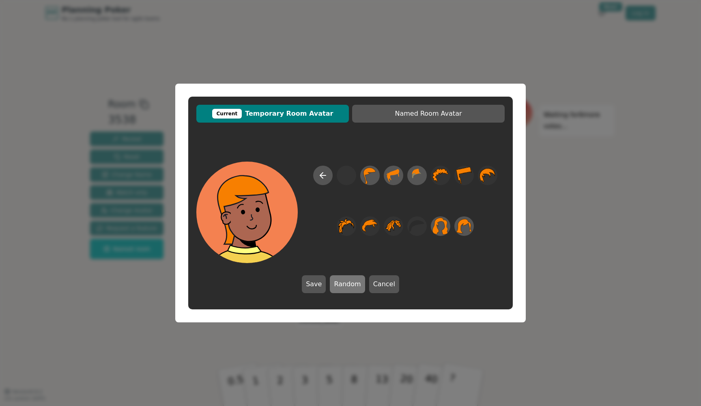
click at [349, 284] on button "Random" at bounding box center [347, 284] width 35 height 18
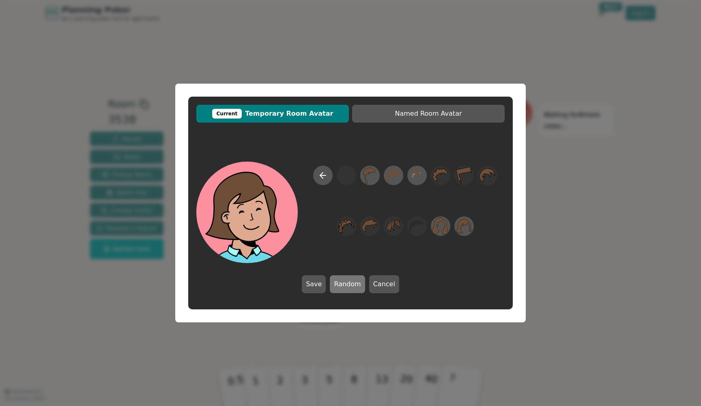
click at [349, 284] on button "Random" at bounding box center [347, 284] width 35 height 18
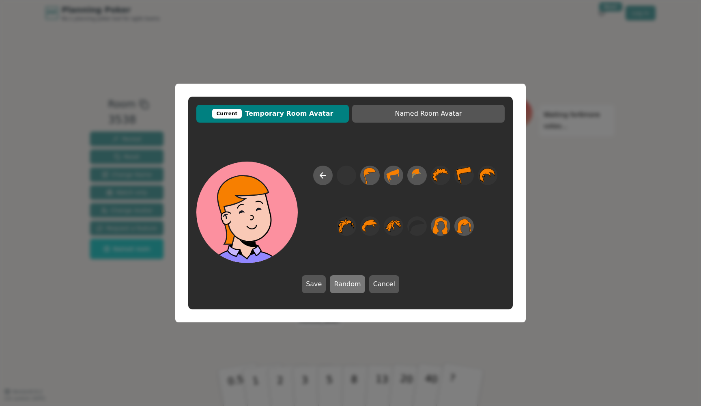
click at [349, 284] on button "Random" at bounding box center [347, 284] width 35 height 18
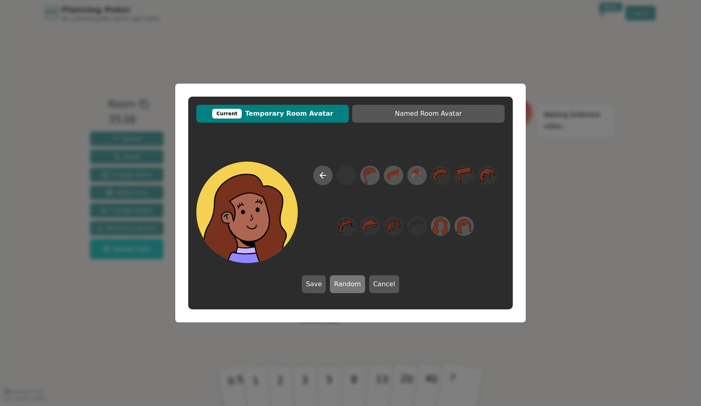
click at [349, 284] on button "Random" at bounding box center [347, 284] width 35 height 18
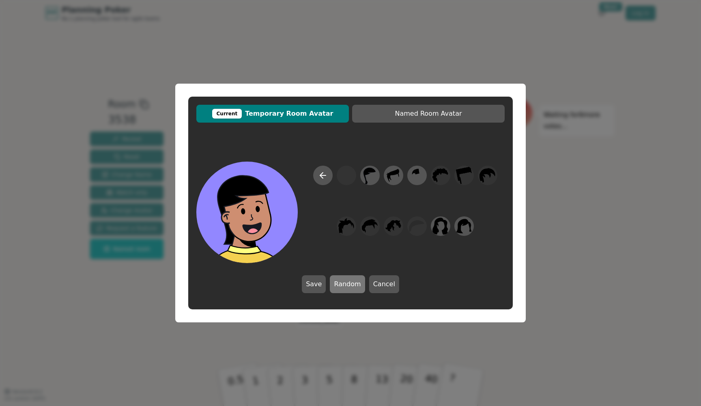
click at [349, 284] on button "Random" at bounding box center [347, 284] width 35 height 18
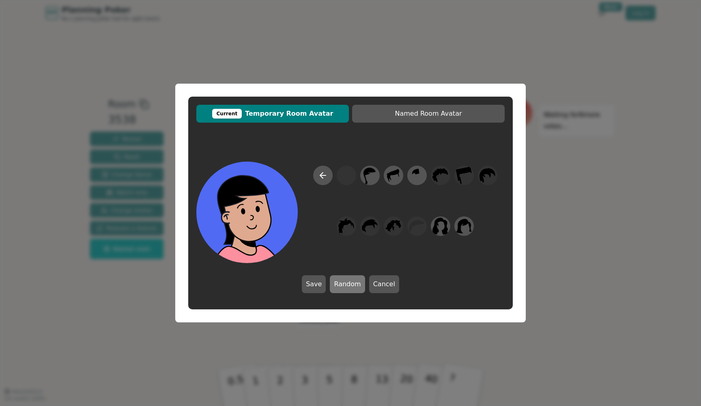
click at [349, 284] on button "Random" at bounding box center [347, 284] width 35 height 18
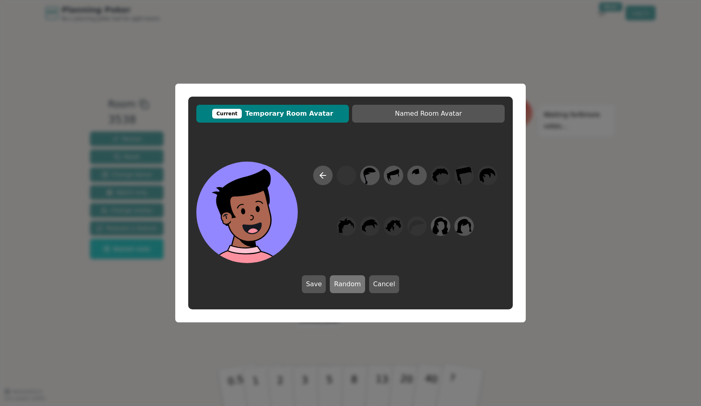
click at [349, 284] on button "Random" at bounding box center [347, 284] width 35 height 18
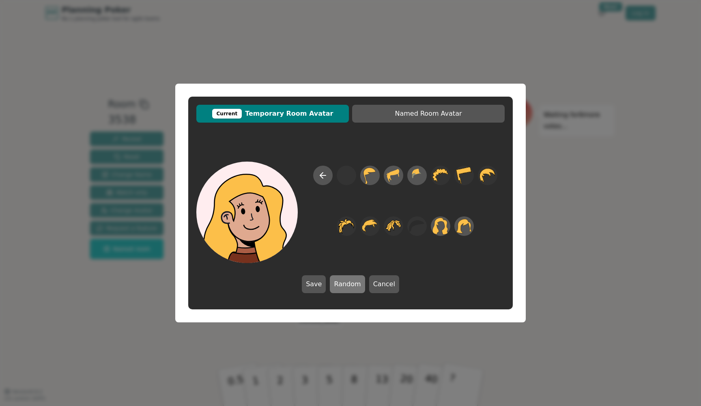
click at [349, 284] on button "Random" at bounding box center [347, 284] width 35 height 18
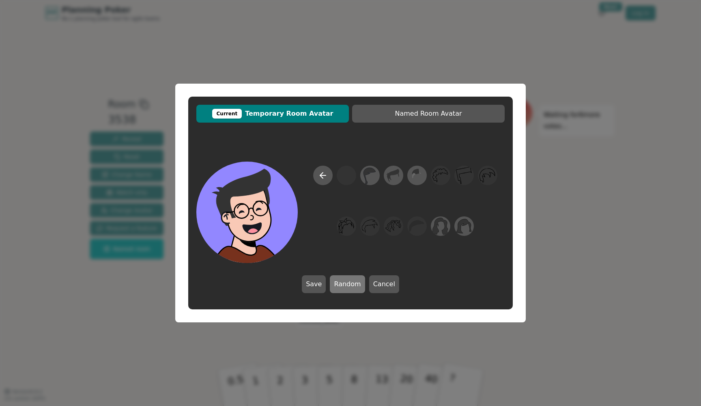
click at [349, 284] on button "Random" at bounding box center [347, 284] width 35 height 18
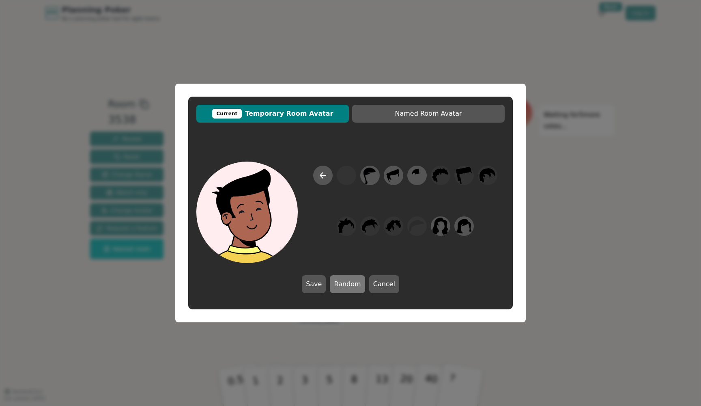
click at [349, 284] on button "Random" at bounding box center [347, 284] width 35 height 18
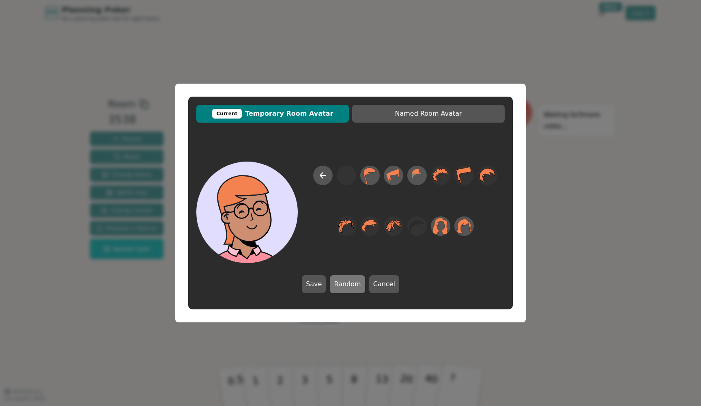
click at [349, 284] on button "Random" at bounding box center [347, 284] width 35 height 18
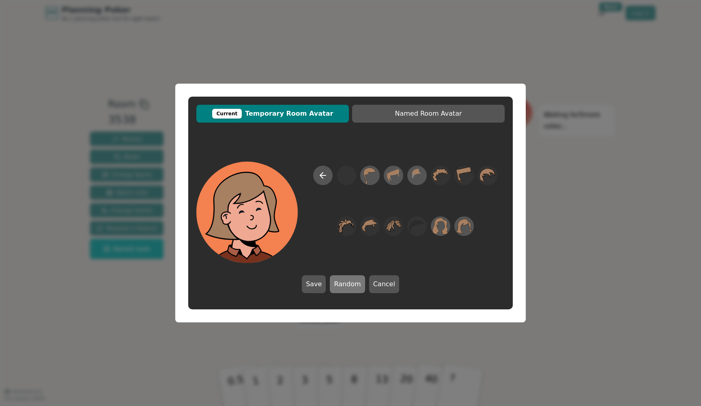
click at [349, 284] on button "Random" at bounding box center [347, 284] width 35 height 18
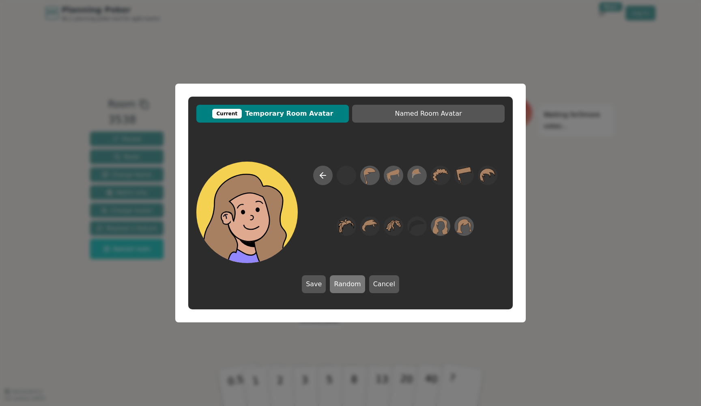
click at [349, 284] on button "Random" at bounding box center [347, 284] width 35 height 18
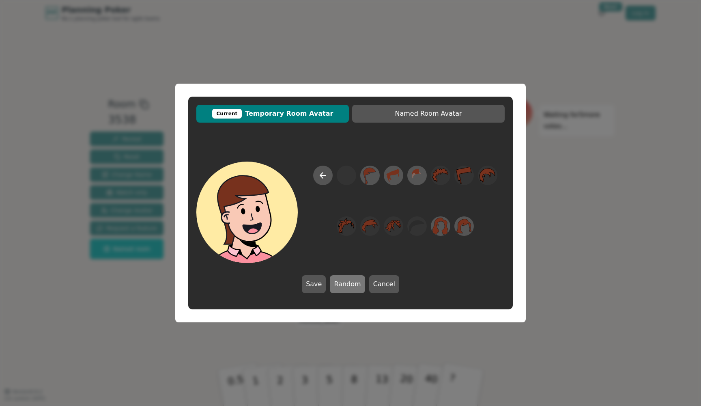
click at [349, 284] on button "Random" at bounding box center [347, 284] width 35 height 18
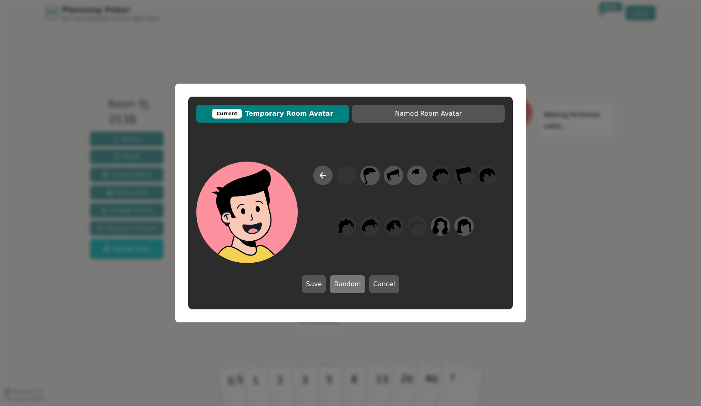
click at [349, 284] on button "Random" at bounding box center [347, 284] width 35 height 18
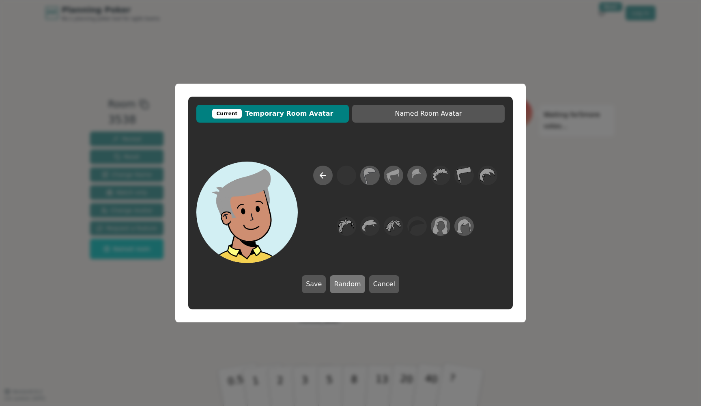
click at [349, 284] on button "Random" at bounding box center [347, 284] width 35 height 18
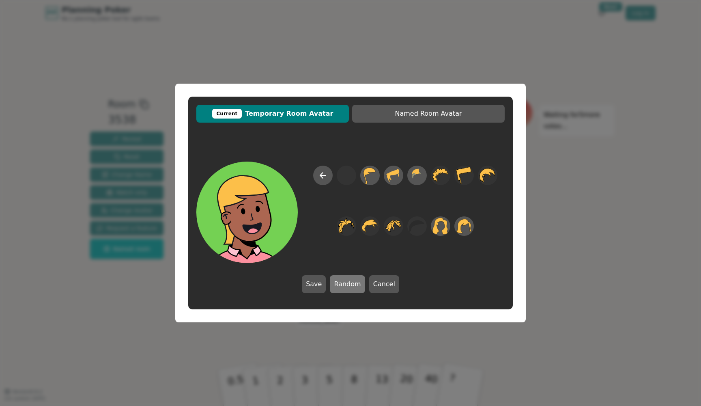
click at [349, 284] on button "Random" at bounding box center [347, 284] width 35 height 18
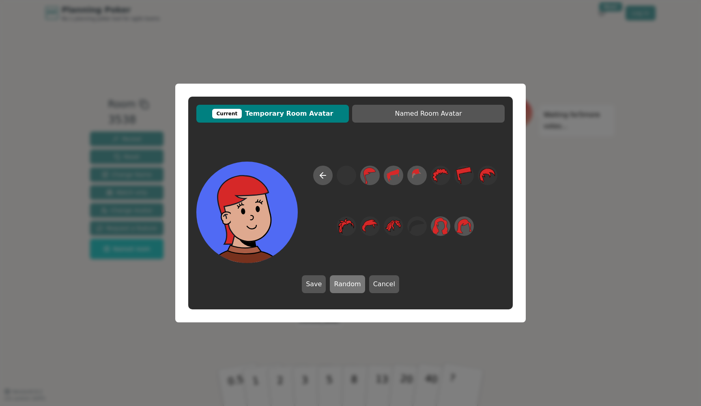
click at [349, 284] on button "Random" at bounding box center [347, 284] width 35 height 18
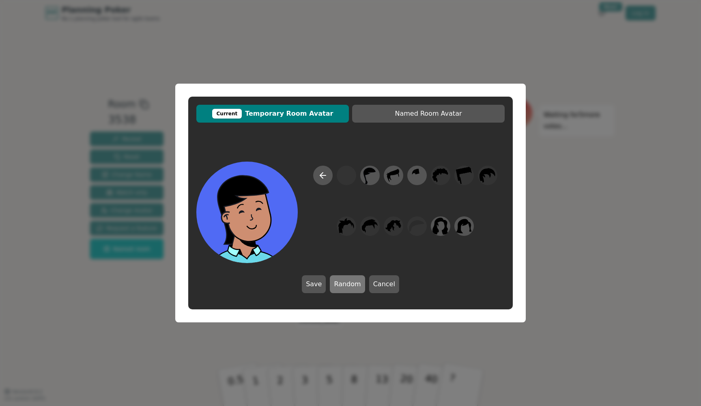
click at [349, 284] on button "Random" at bounding box center [347, 284] width 35 height 18
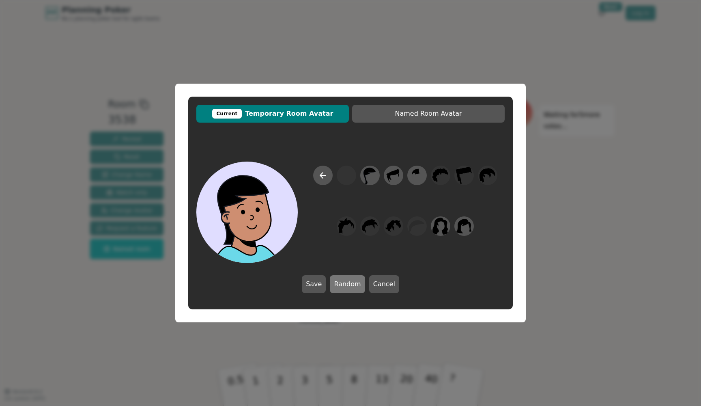
click at [349, 284] on button "Random" at bounding box center [347, 284] width 35 height 18
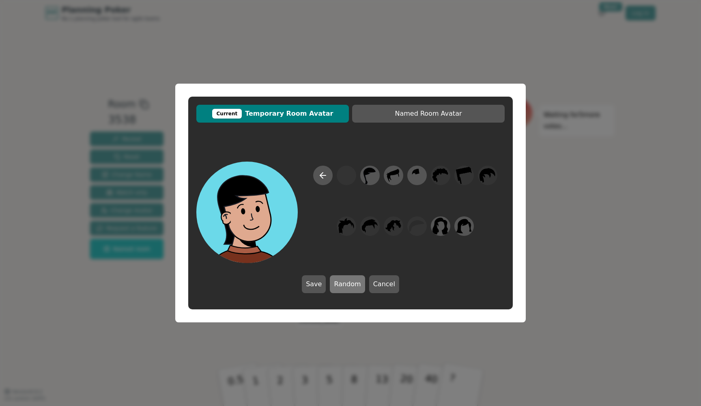
click at [349, 284] on button "Random" at bounding box center [347, 284] width 35 height 18
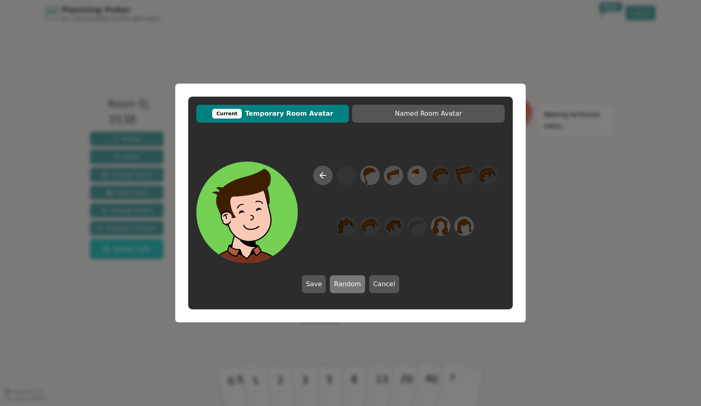
click at [349, 284] on button "Random" at bounding box center [347, 284] width 35 height 18
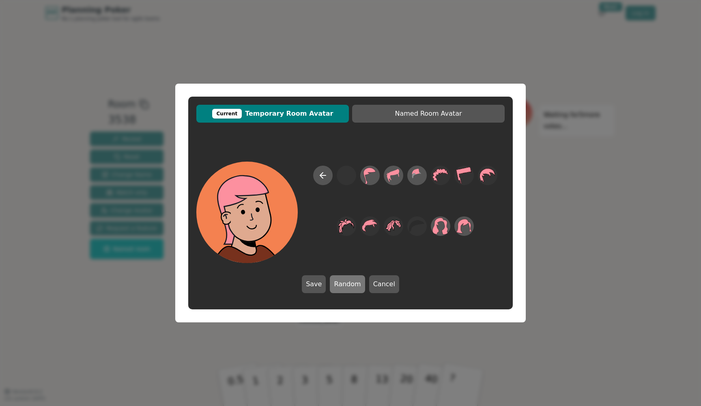
click at [349, 284] on button "Random" at bounding box center [347, 284] width 35 height 18
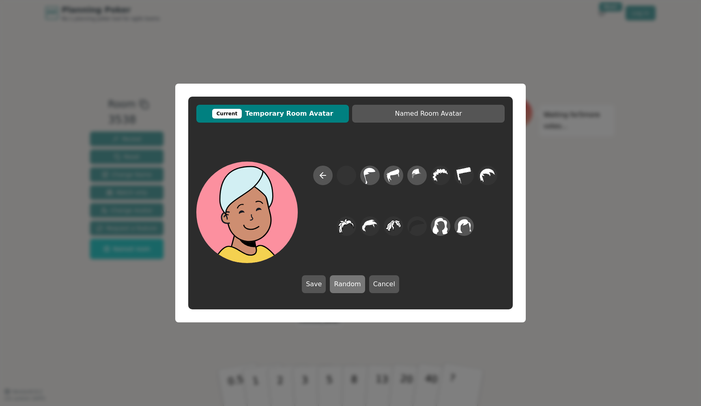
click at [349, 284] on button "Random" at bounding box center [347, 284] width 35 height 18
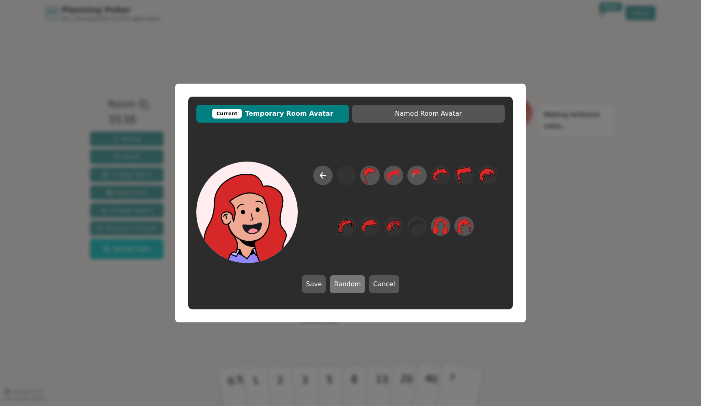
click at [349, 284] on button "Random" at bounding box center [347, 284] width 35 height 18
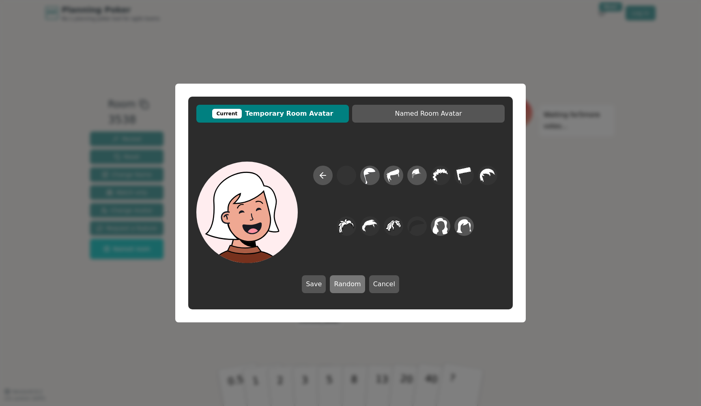
click at [349, 284] on button "Random" at bounding box center [347, 284] width 35 height 18
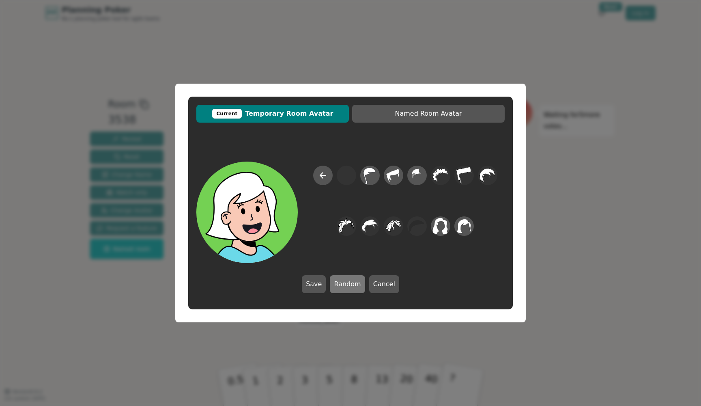
click at [349, 284] on button "Random" at bounding box center [347, 284] width 35 height 18
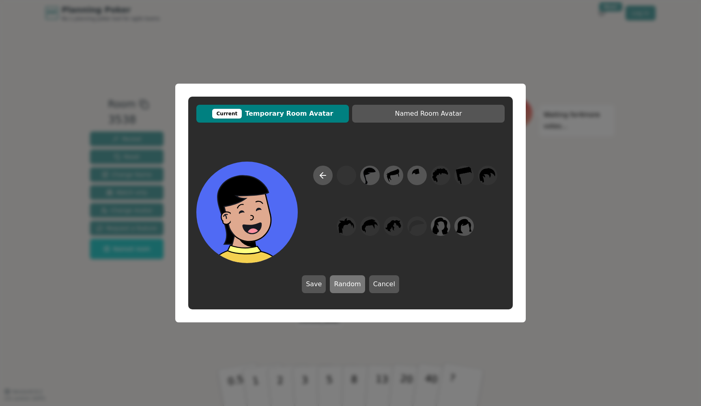
click at [349, 284] on button "Random" at bounding box center [347, 284] width 35 height 18
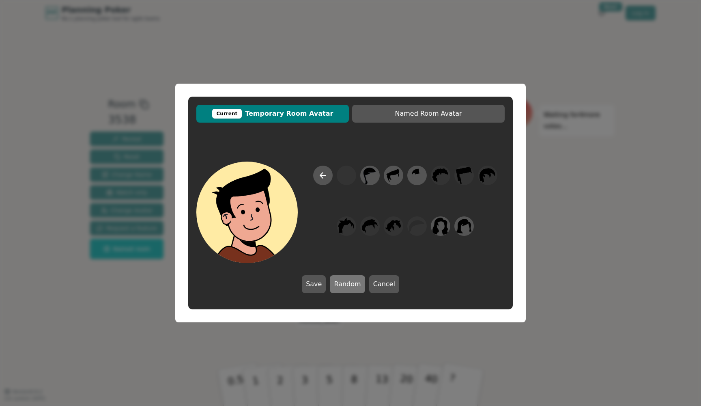
click at [349, 284] on button "Random" at bounding box center [347, 284] width 35 height 18
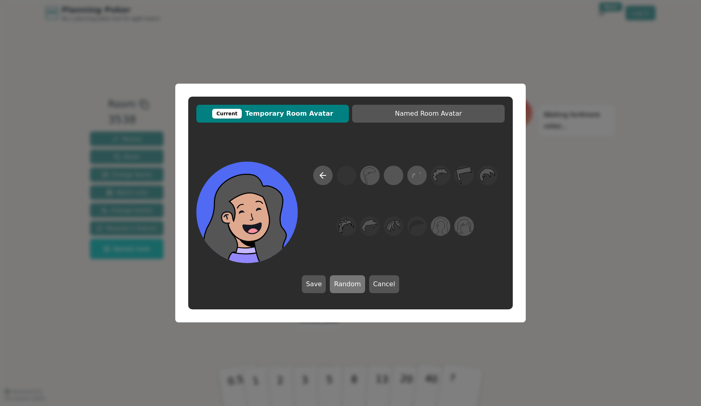
click at [349, 284] on button "Random" at bounding box center [347, 284] width 35 height 18
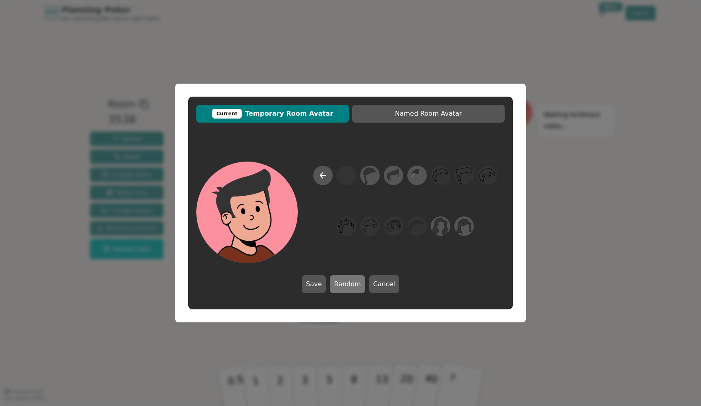
click at [349, 284] on button "Random" at bounding box center [347, 284] width 35 height 18
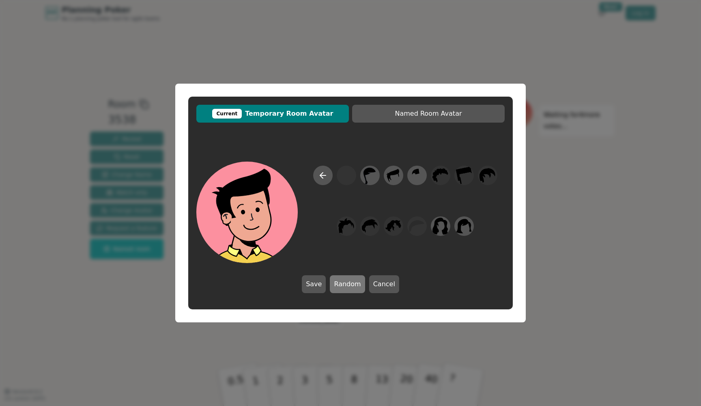
click at [349, 284] on button "Random" at bounding box center [347, 284] width 35 height 18
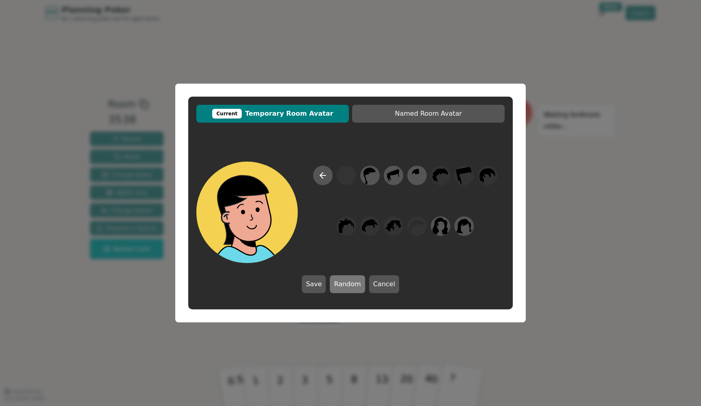
click at [349, 284] on button "Random" at bounding box center [347, 284] width 35 height 18
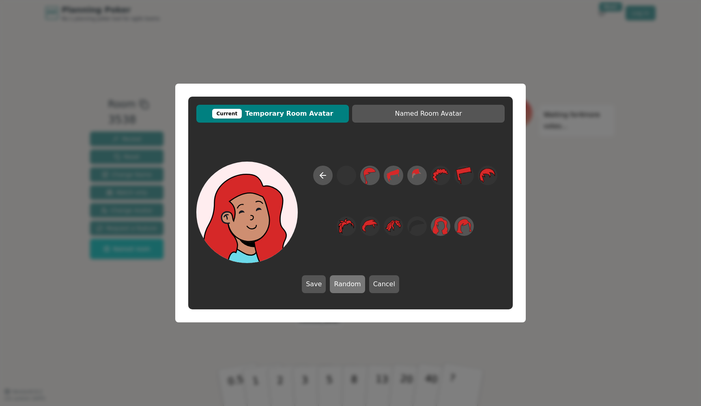
click at [349, 284] on button "Random" at bounding box center [347, 284] width 35 height 18
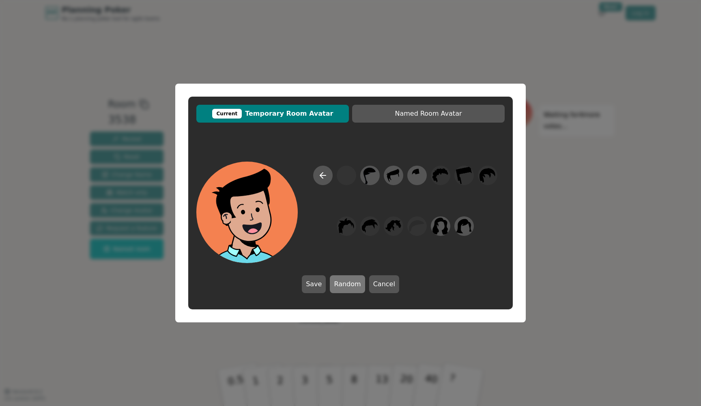
click at [349, 284] on button "Random" at bounding box center [347, 284] width 35 height 18
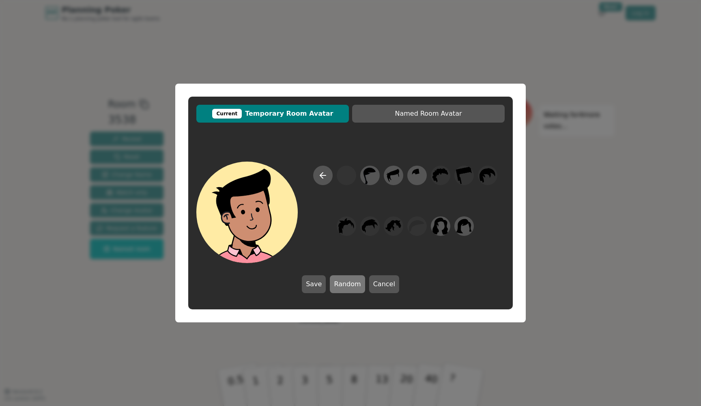
click at [349, 284] on button "Random" at bounding box center [347, 284] width 35 height 18
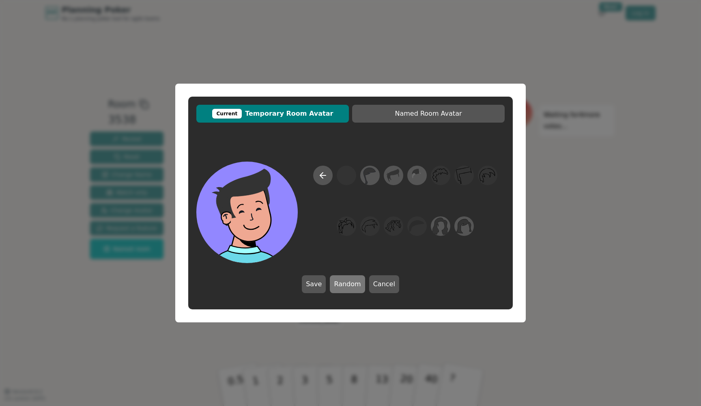
click at [349, 284] on button "Random" at bounding box center [347, 284] width 35 height 18
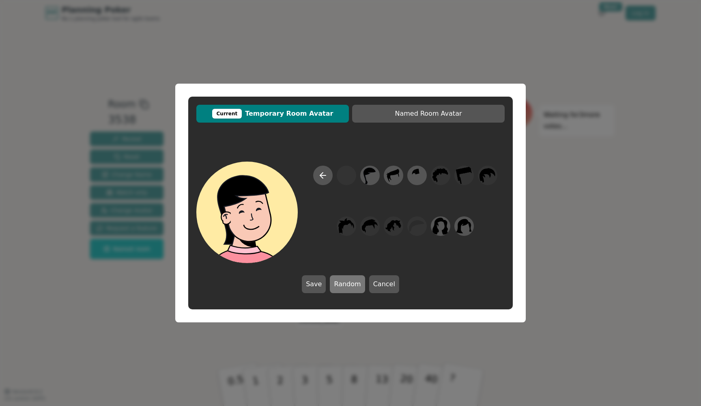
click at [349, 284] on button "Random" at bounding box center [347, 284] width 35 height 18
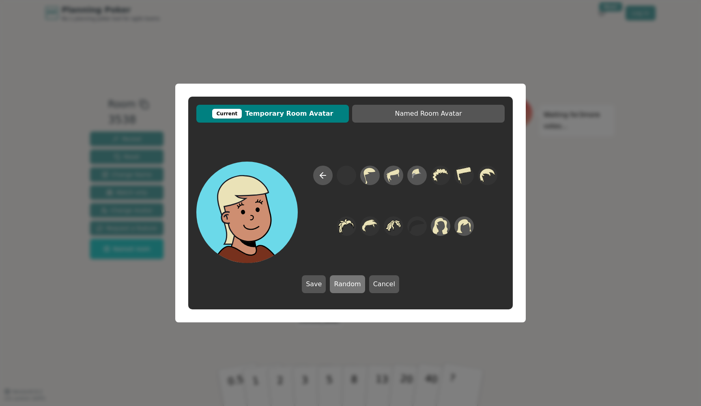
click at [349, 284] on button "Random" at bounding box center [347, 284] width 35 height 18
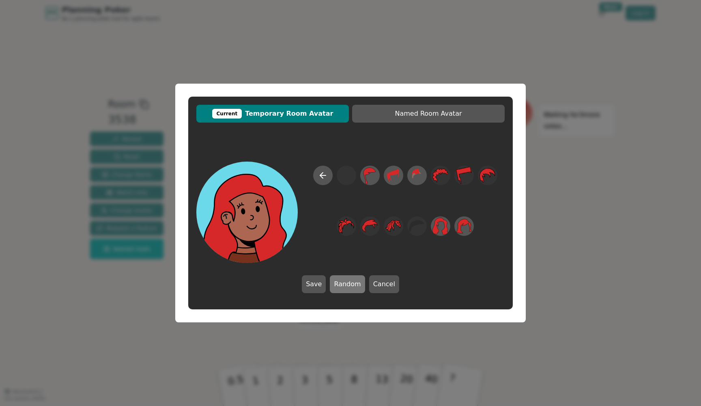
click at [349, 284] on button "Random" at bounding box center [347, 284] width 35 height 18
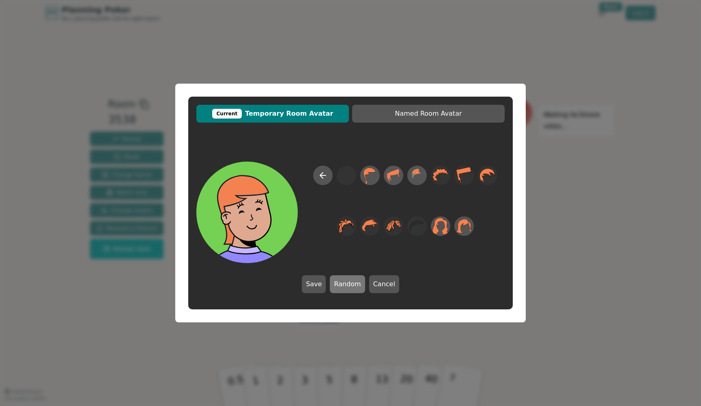
click at [349, 284] on button "Random" at bounding box center [347, 284] width 35 height 18
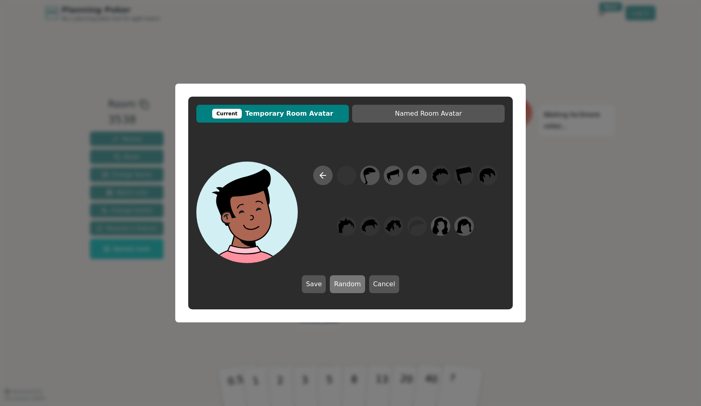
click at [349, 284] on button "Random" at bounding box center [347, 284] width 35 height 18
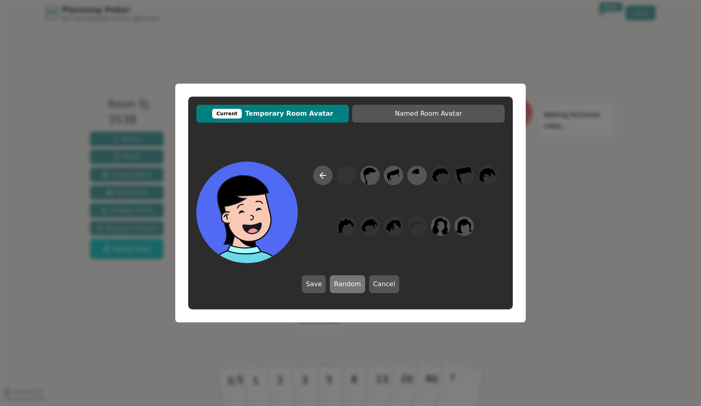
click at [349, 284] on button "Random" at bounding box center [347, 284] width 35 height 18
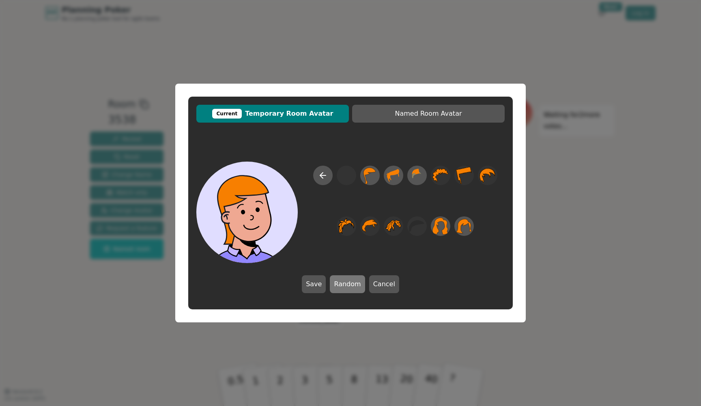
click at [349, 284] on button "Random" at bounding box center [347, 284] width 35 height 18
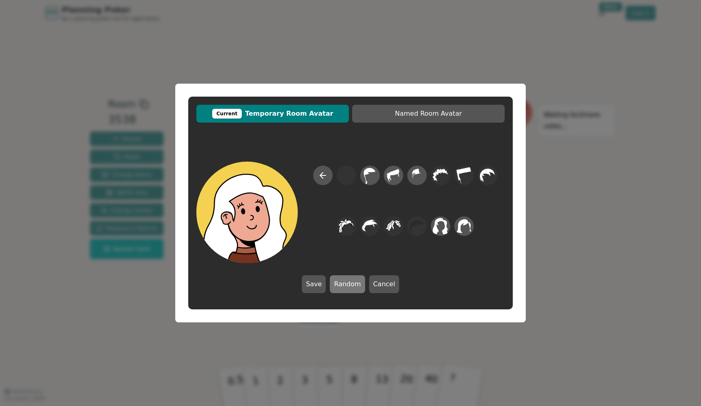
click at [349, 284] on button "Random" at bounding box center [347, 284] width 35 height 18
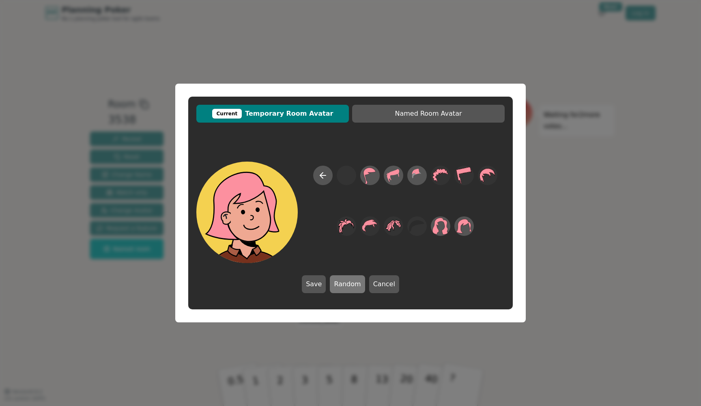
click at [349, 284] on button "Random" at bounding box center [347, 284] width 35 height 18
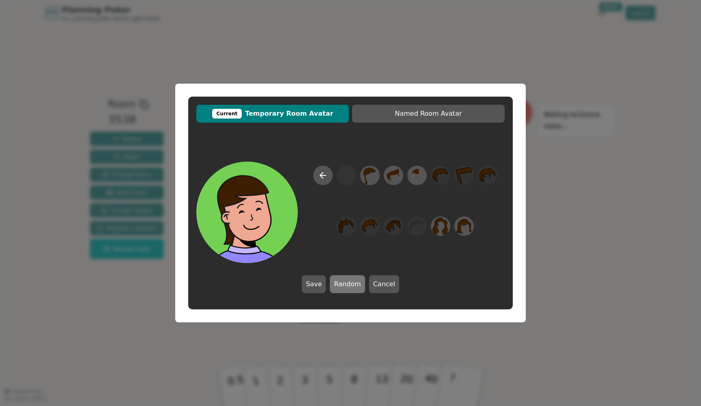
click at [349, 284] on button "Random" at bounding box center [347, 284] width 35 height 18
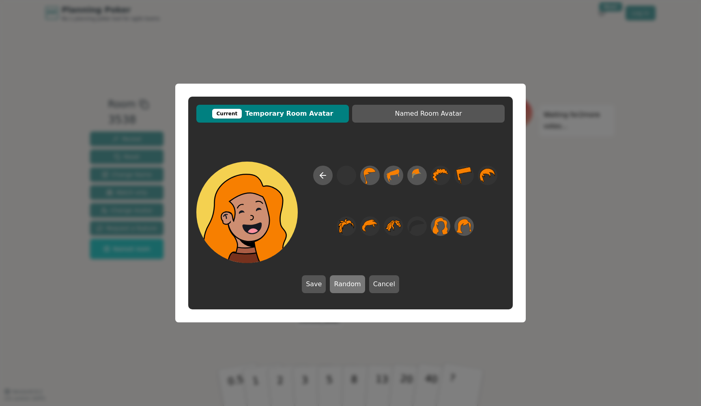
click at [349, 284] on button "Random" at bounding box center [347, 284] width 35 height 18
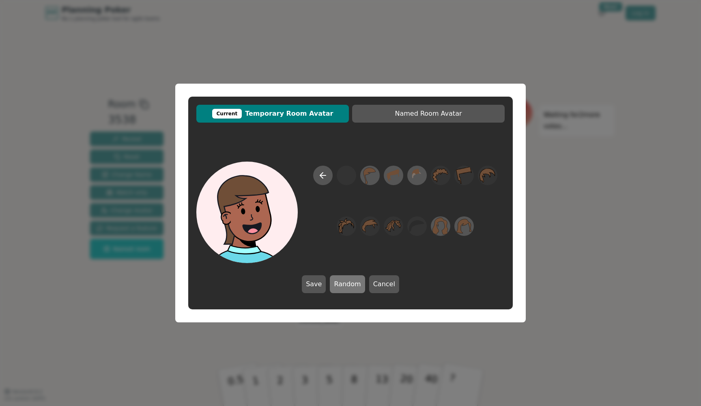
click at [349, 284] on button "Random" at bounding box center [347, 284] width 35 height 18
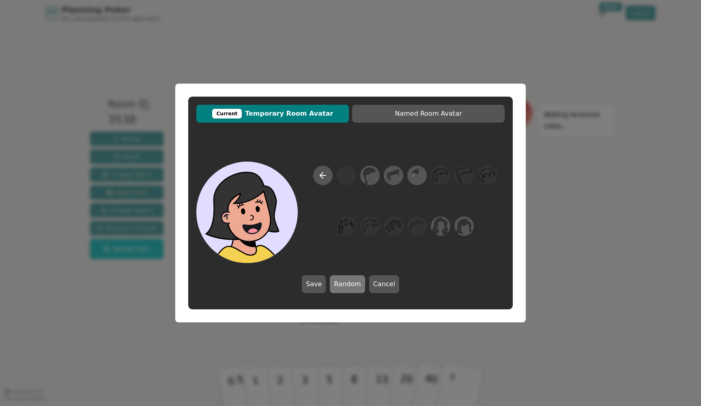
click at [349, 284] on button "Random" at bounding box center [347, 284] width 35 height 18
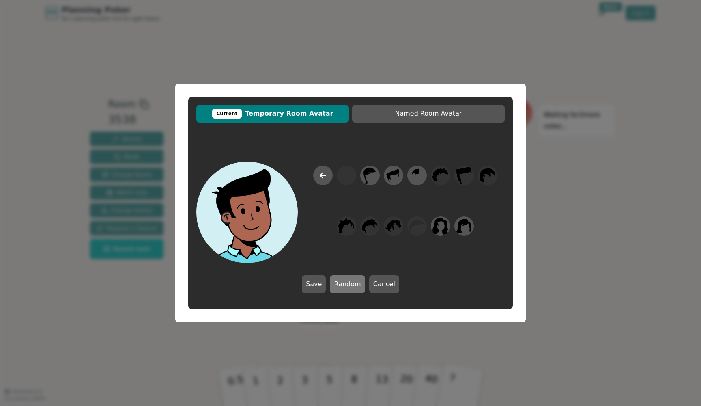
click at [349, 284] on button "Random" at bounding box center [347, 284] width 35 height 18
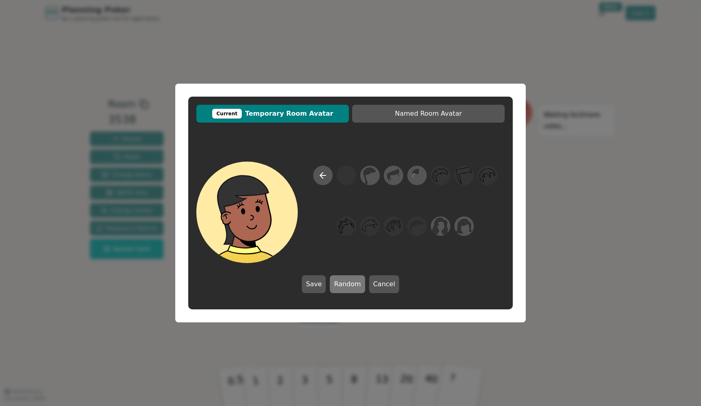
click at [349, 284] on button "Random" at bounding box center [347, 284] width 35 height 18
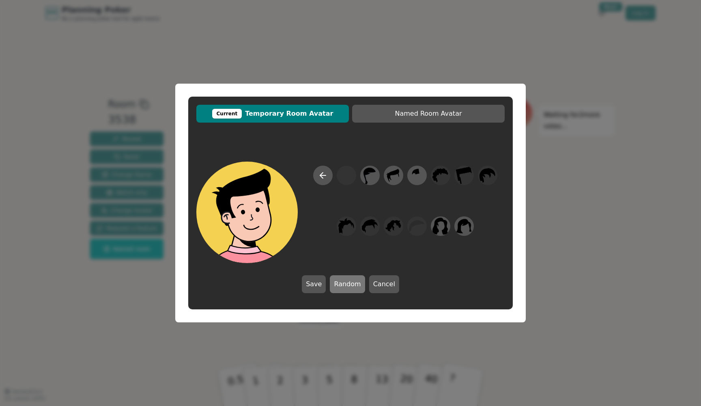
click at [349, 284] on button "Random" at bounding box center [347, 284] width 35 height 18
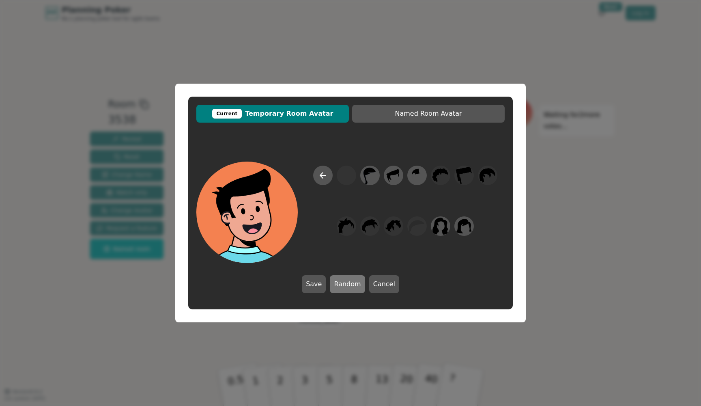
click at [349, 284] on button "Random" at bounding box center [347, 284] width 35 height 18
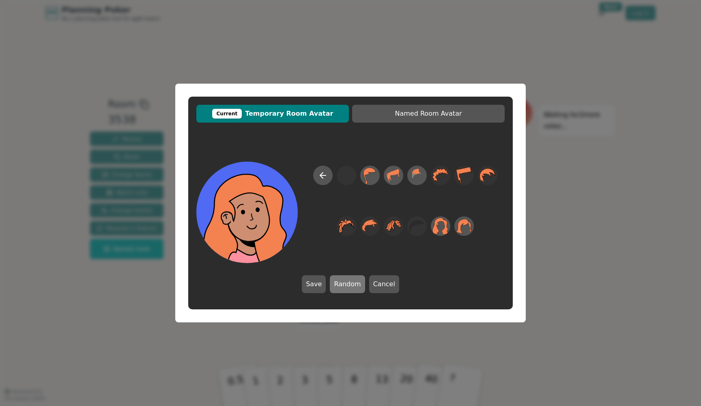
click at [349, 284] on button "Random" at bounding box center [347, 284] width 35 height 18
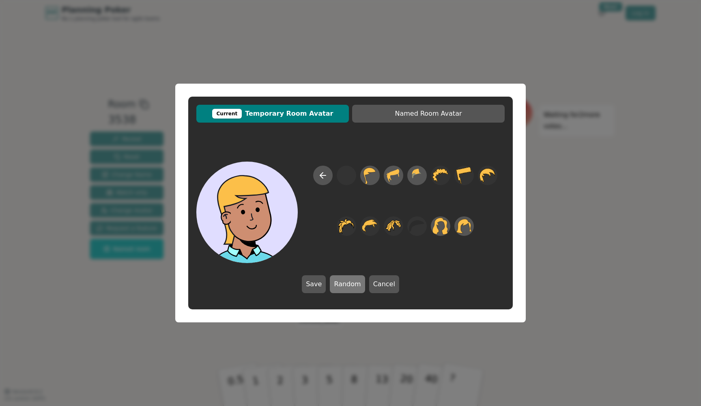
click at [349, 284] on button "Random" at bounding box center [347, 284] width 35 height 18
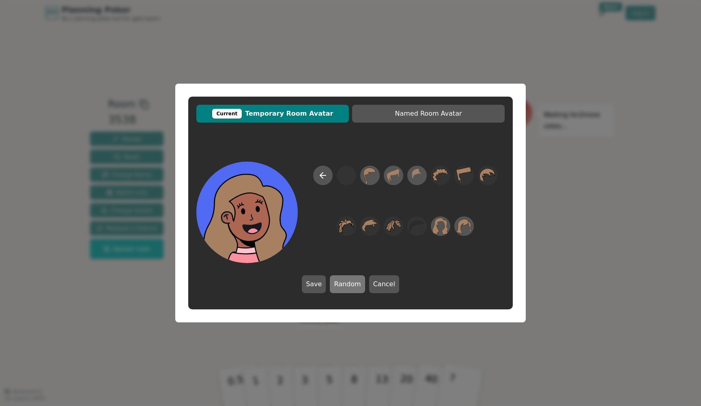
click at [349, 284] on button "Random" at bounding box center [347, 284] width 35 height 18
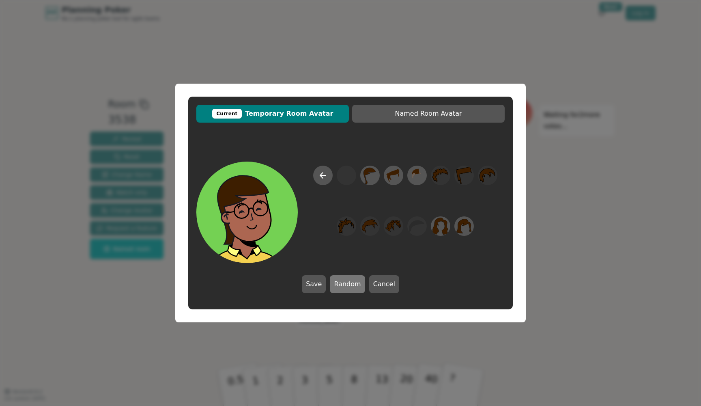
click at [349, 284] on button "Random" at bounding box center [347, 284] width 35 height 18
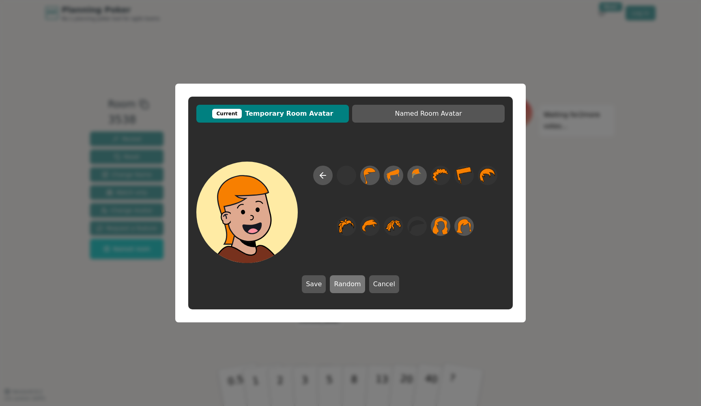
click at [349, 284] on button "Random" at bounding box center [347, 284] width 35 height 18
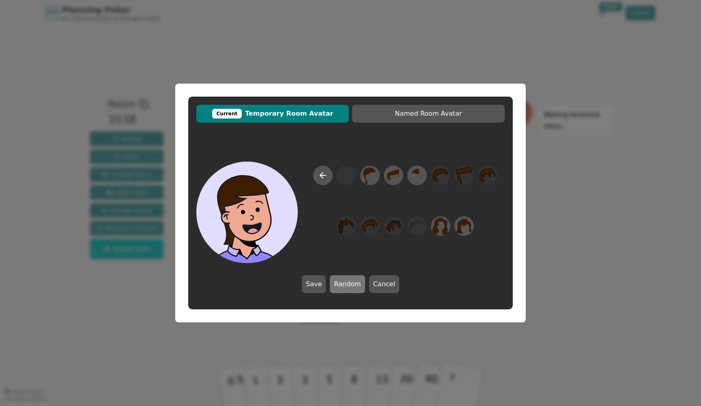
click at [349, 284] on button "Random" at bounding box center [347, 284] width 35 height 18
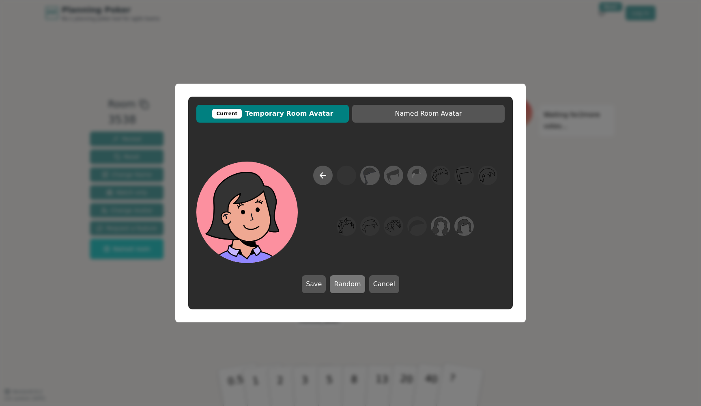
click at [349, 284] on button "Random" at bounding box center [347, 284] width 35 height 18
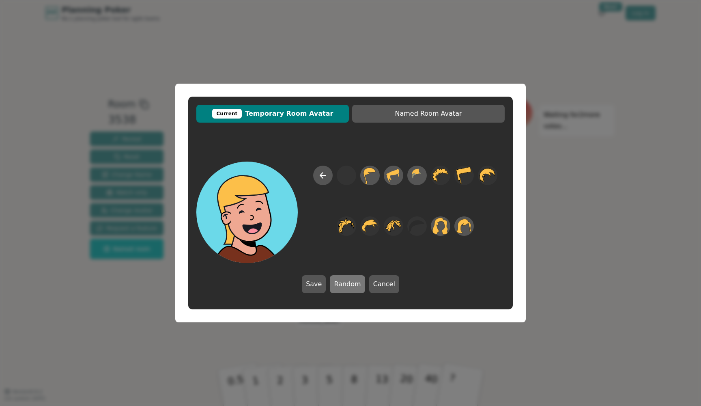
click at [349, 284] on button "Random" at bounding box center [347, 284] width 35 height 18
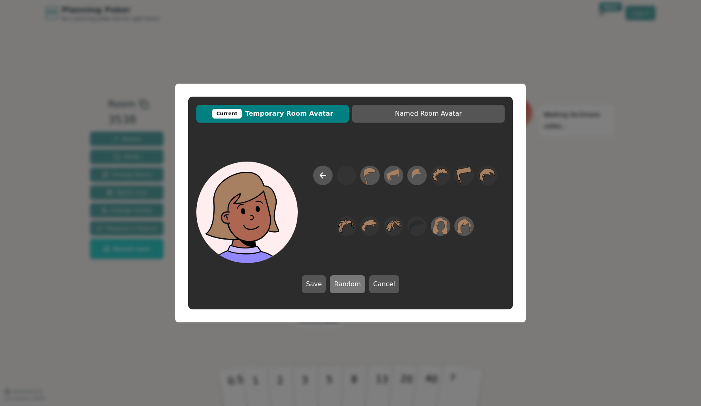
click at [349, 284] on button "Random" at bounding box center [347, 284] width 35 height 18
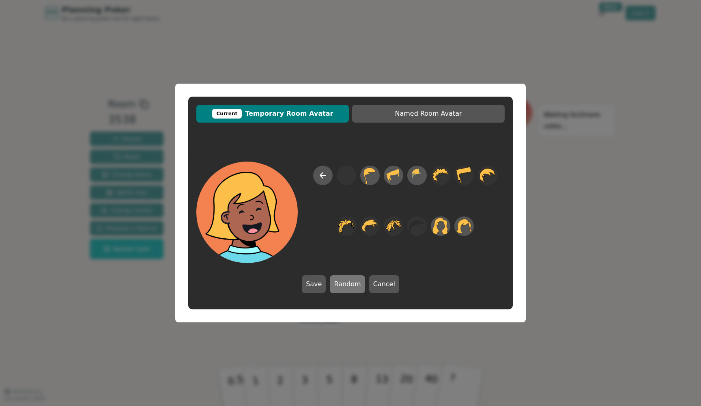
click at [349, 284] on button "Random" at bounding box center [347, 284] width 35 height 18
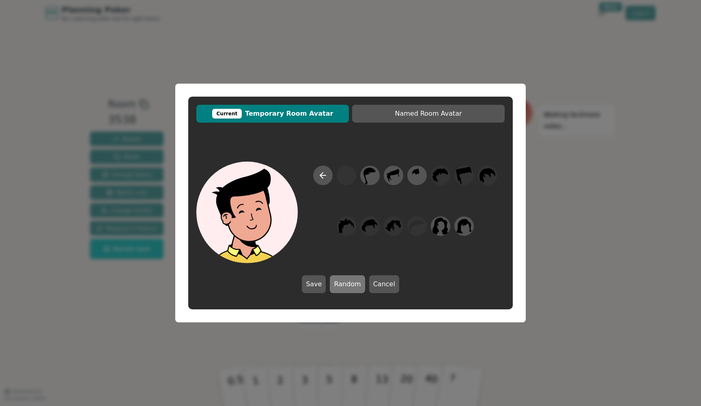
click at [349, 284] on button "Random" at bounding box center [347, 284] width 35 height 18
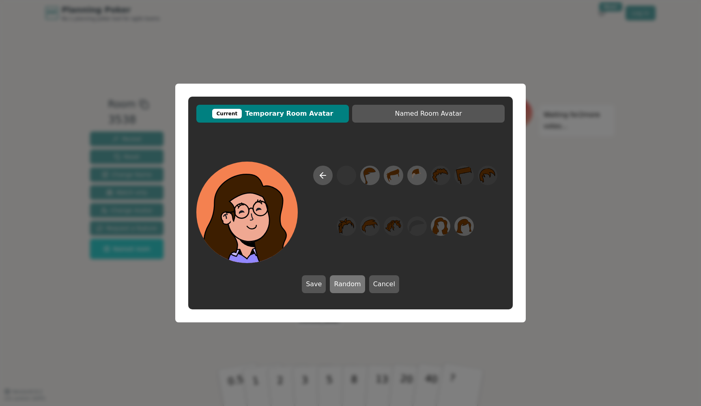
click at [349, 284] on button "Random" at bounding box center [347, 284] width 35 height 18
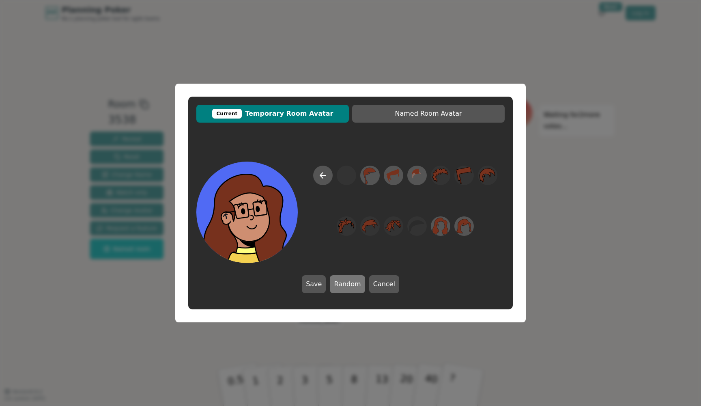
click at [349, 284] on button "Random" at bounding box center [347, 284] width 35 height 18
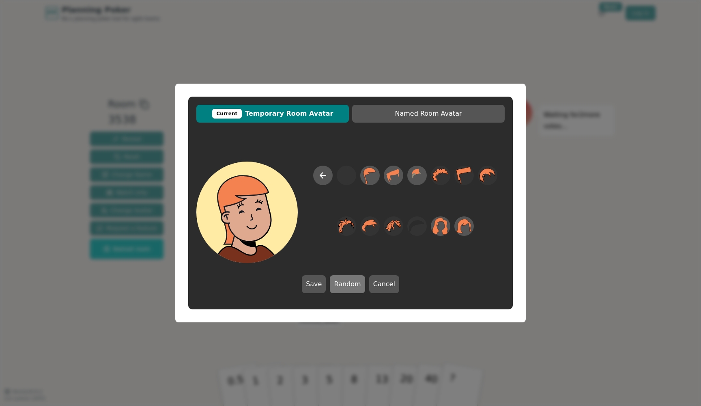
click at [349, 284] on button "Random" at bounding box center [347, 284] width 35 height 18
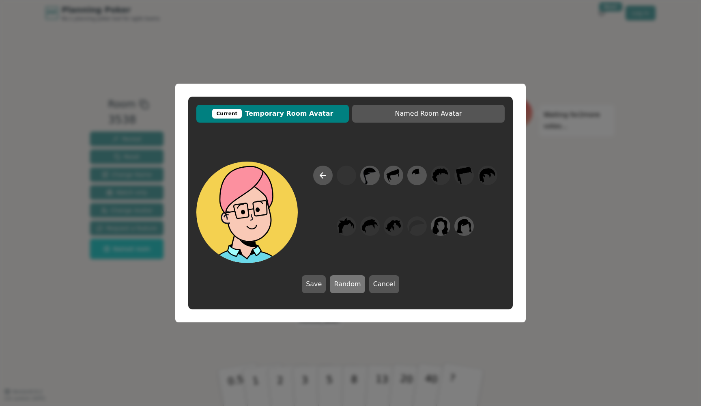
click at [349, 284] on button "Random" at bounding box center [347, 284] width 35 height 18
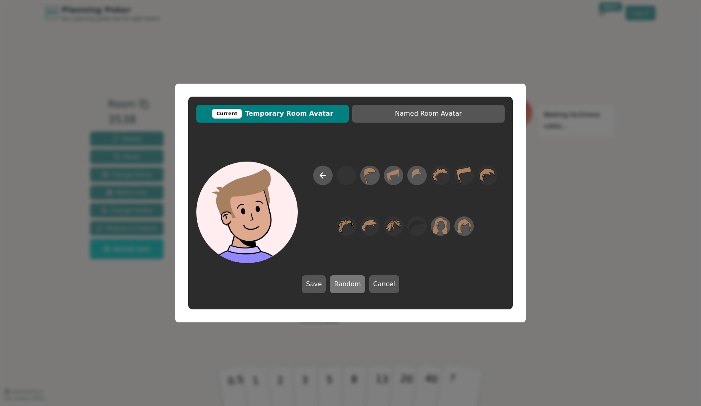
click at [349, 284] on button "Random" at bounding box center [347, 284] width 35 height 18
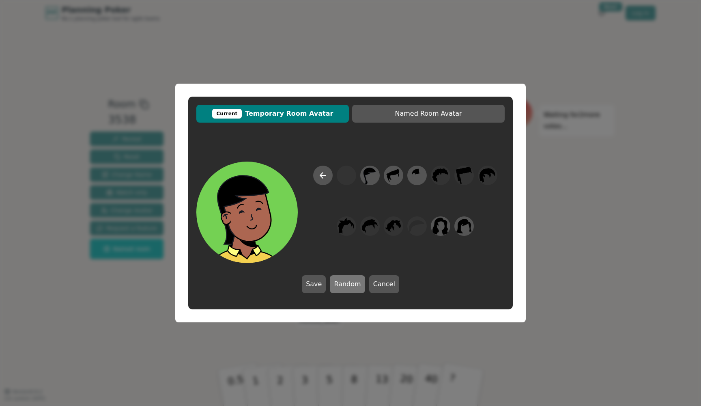
click at [349, 284] on button "Random" at bounding box center [347, 284] width 35 height 18
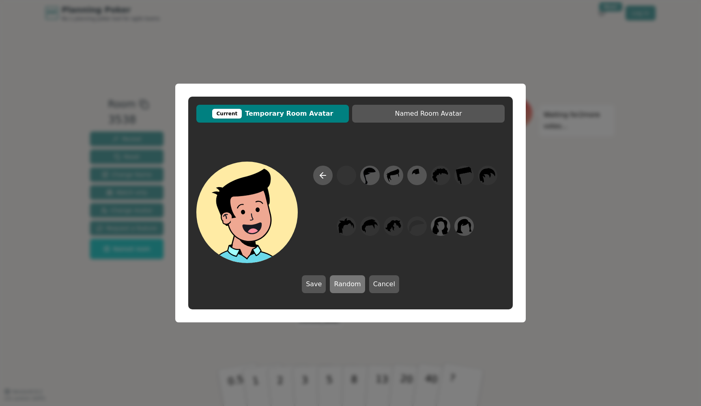
click at [349, 284] on button "Random" at bounding box center [347, 284] width 35 height 18
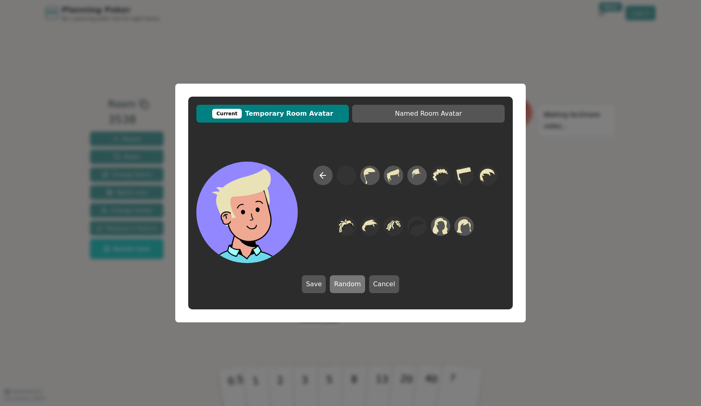
click at [349, 284] on button "Random" at bounding box center [347, 284] width 35 height 18
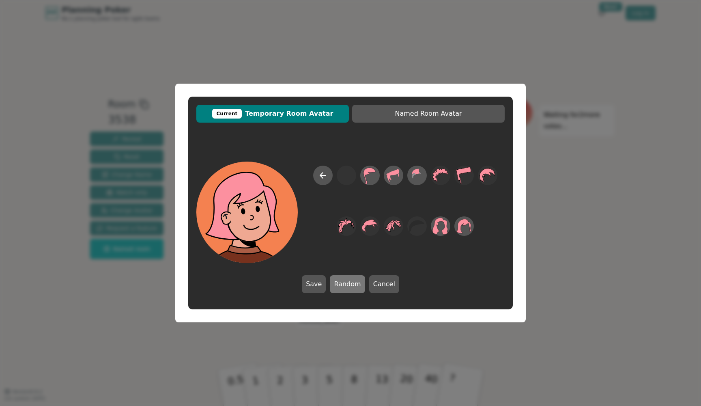
click at [349, 284] on button "Random" at bounding box center [347, 284] width 35 height 18
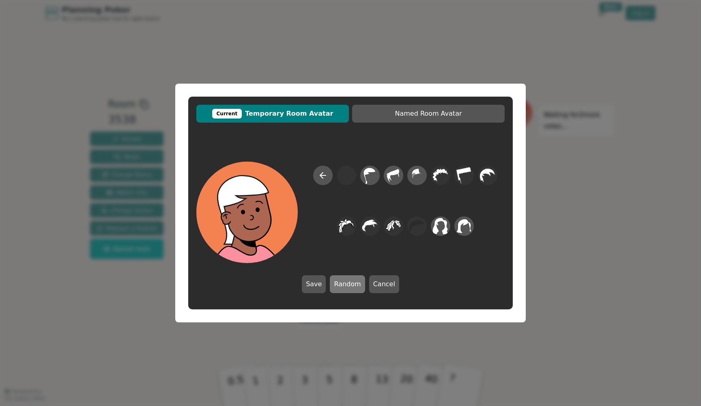
click at [349, 284] on button "Random" at bounding box center [347, 284] width 35 height 18
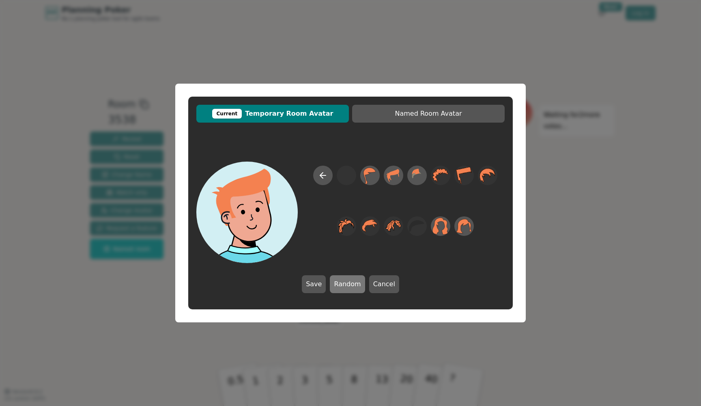
click at [349, 284] on button "Random" at bounding box center [347, 284] width 35 height 18
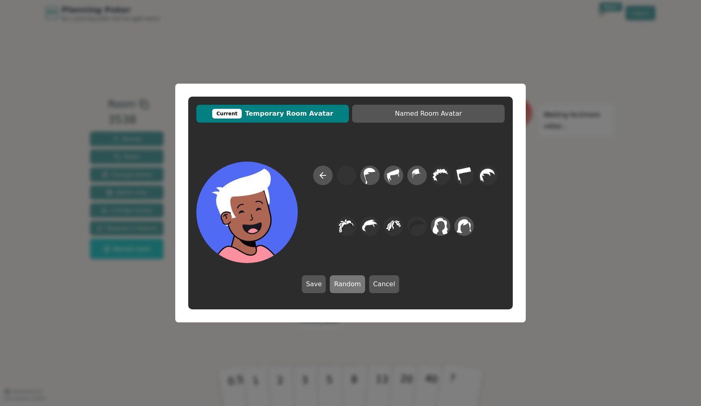
click at [349, 284] on button "Random" at bounding box center [347, 284] width 35 height 18
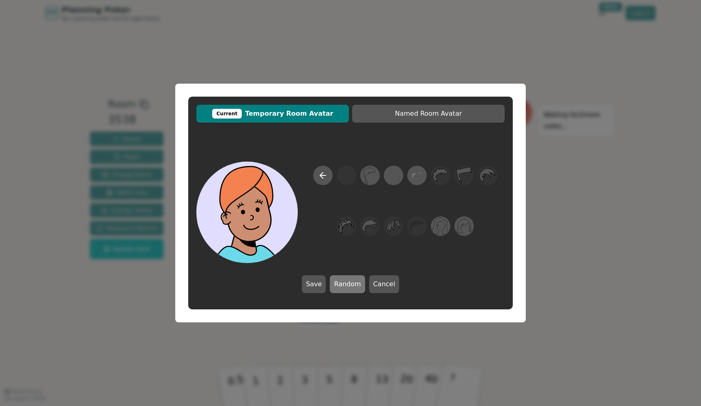
click at [349, 284] on button "Random" at bounding box center [347, 284] width 35 height 18
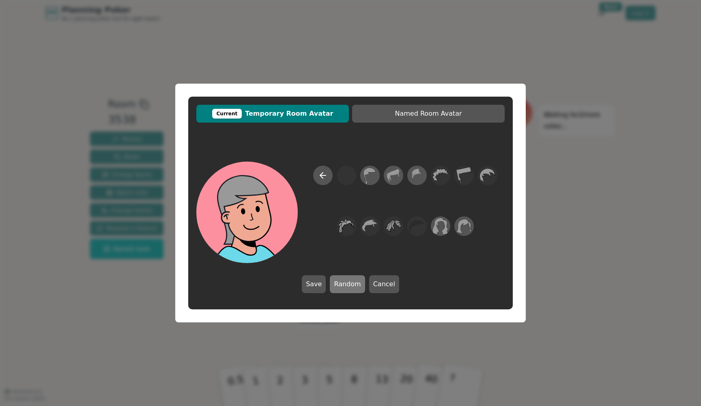
click at [349, 284] on button "Random" at bounding box center [347, 284] width 35 height 18
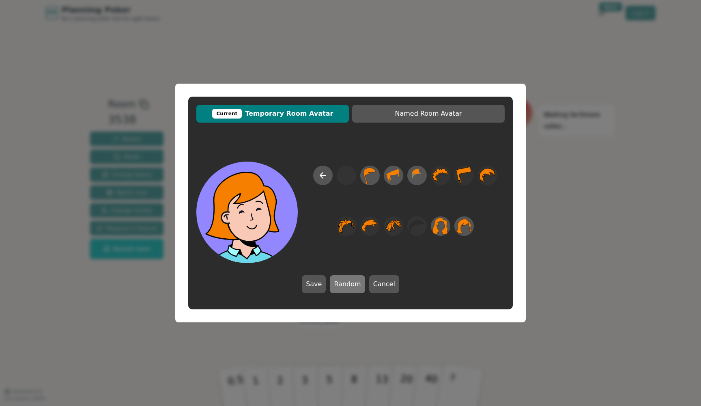
click at [349, 284] on button "Random" at bounding box center [347, 284] width 35 height 18
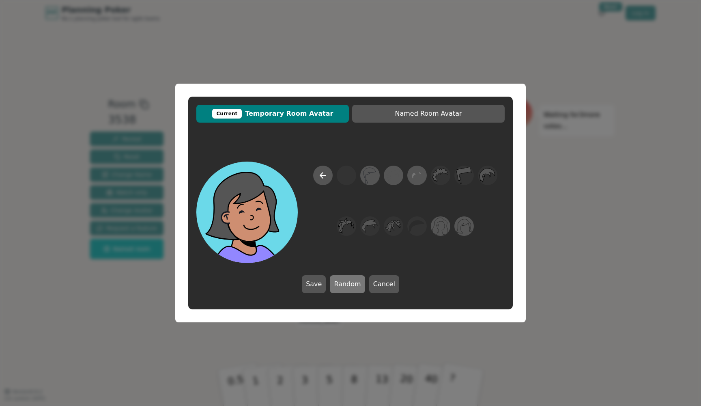
click at [349, 284] on button "Random" at bounding box center [347, 284] width 35 height 18
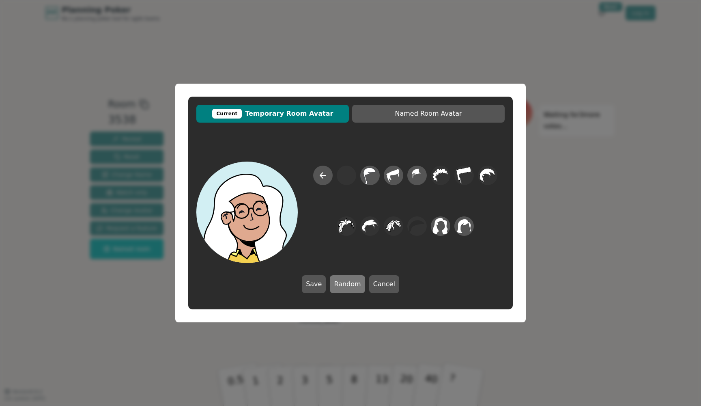
click at [349, 284] on button "Random" at bounding box center [347, 284] width 35 height 18
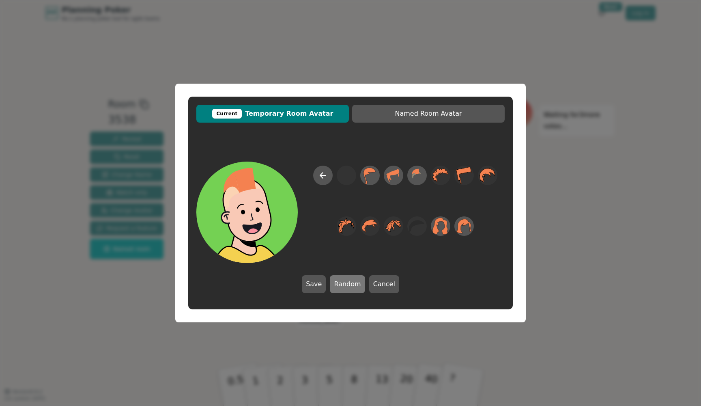
click at [349, 284] on button "Random" at bounding box center [347, 284] width 35 height 18
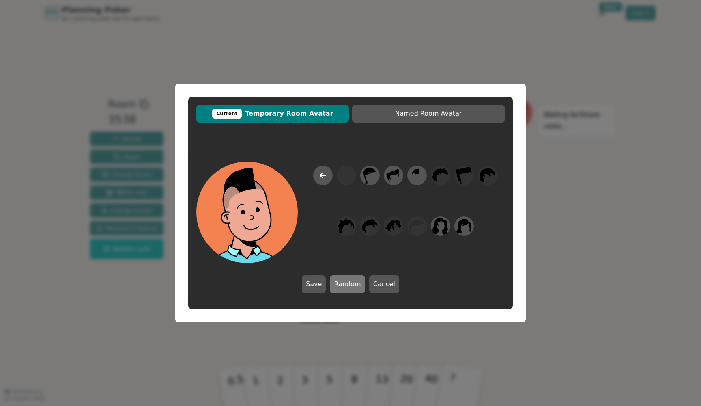
click at [349, 284] on button "Random" at bounding box center [347, 284] width 35 height 18
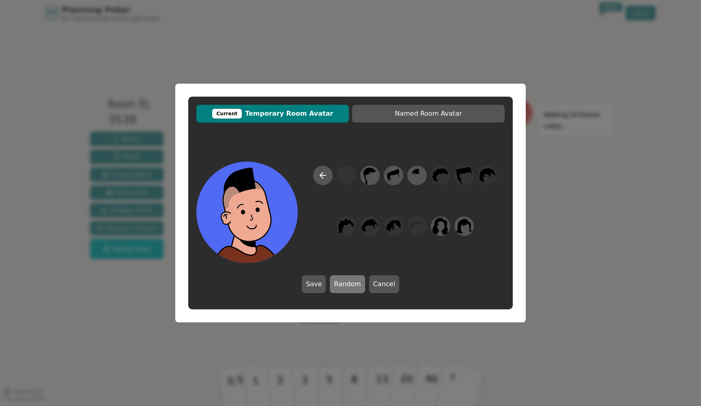
click at [349, 284] on button "Random" at bounding box center [347, 284] width 35 height 18
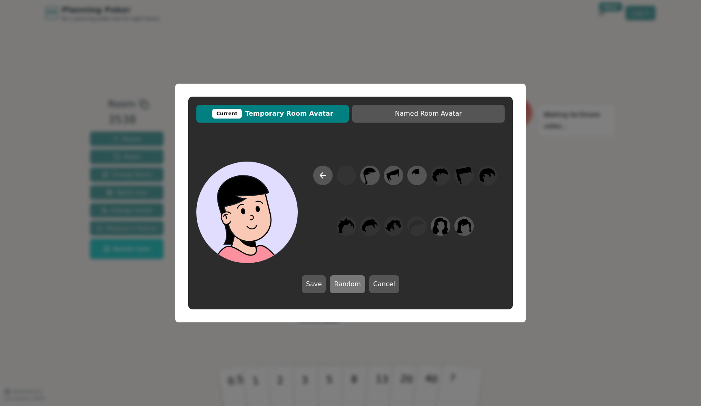
click at [349, 284] on button "Random" at bounding box center [347, 284] width 35 height 18
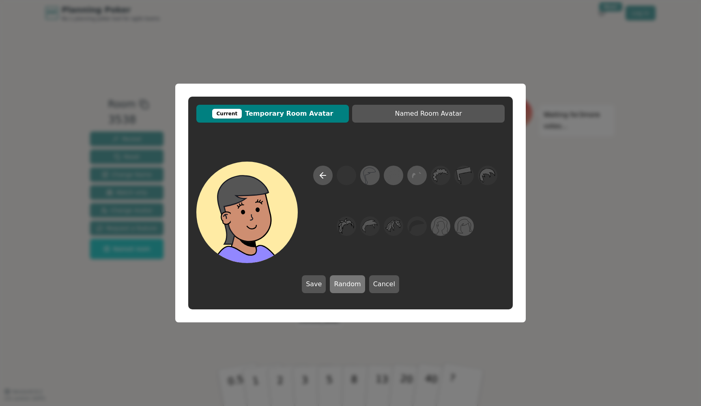
click at [349, 284] on button "Random" at bounding box center [347, 284] width 35 height 18
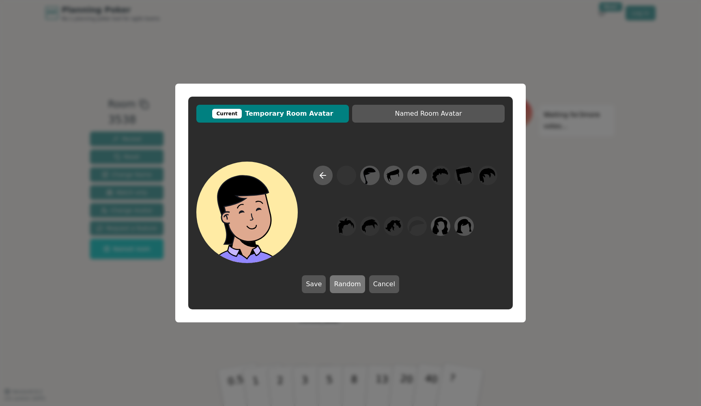
click at [349, 284] on button "Random" at bounding box center [347, 284] width 35 height 18
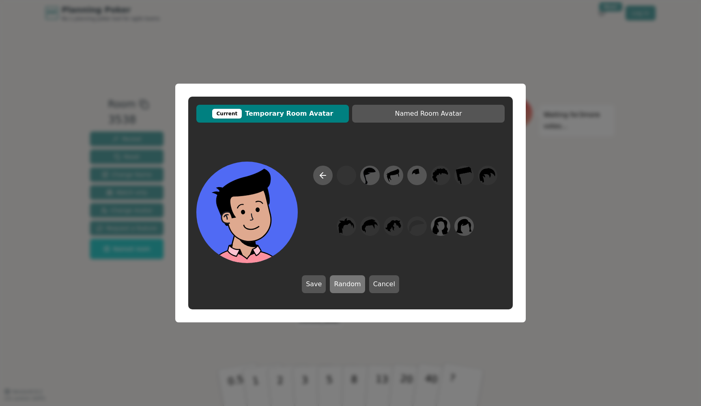
click at [349, 284] on button "Random" at bounding box center [347, 284] width 35 height 18
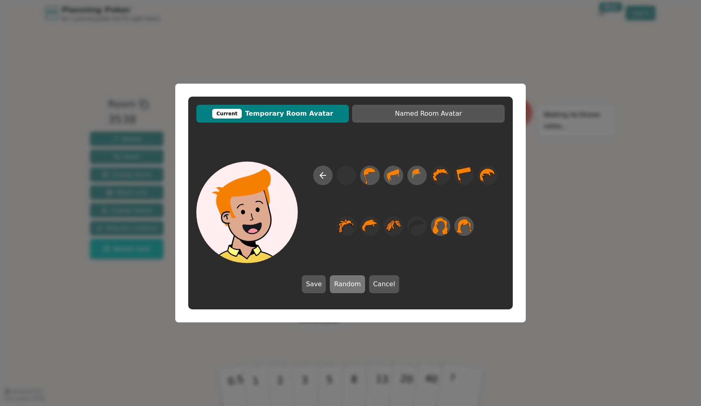
click at [349, 284] on button "Random" at bounding box center [347, 284] width 35 height 18
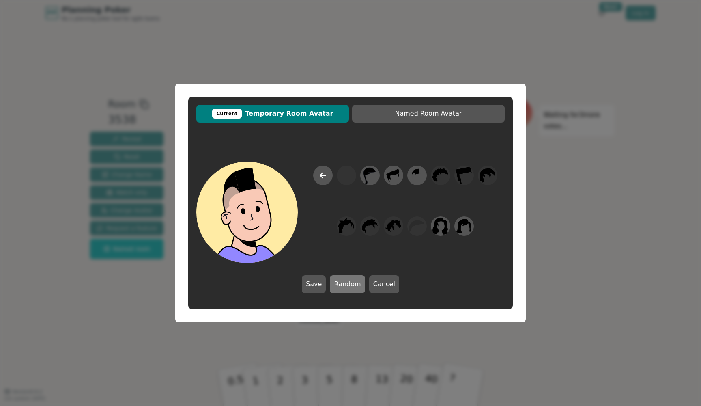
click at [349, 284] on button "Random" at bounding box center [347, 284] width 35 height 18
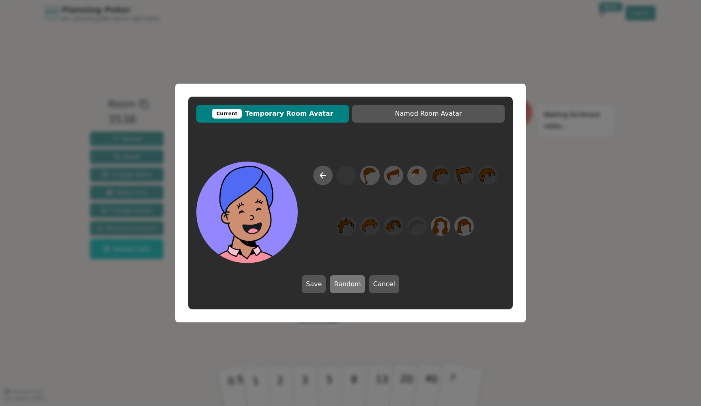
click at [349, 284] on button "Random" at bounding box center [347, 284] width 35 height 18
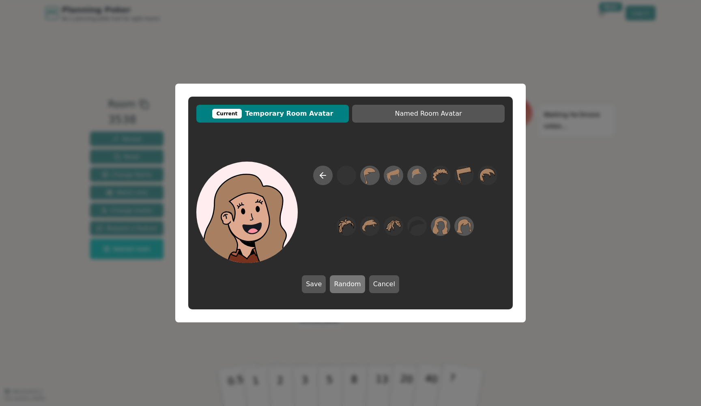
click at [349, 284] on button "Random" at bounding box center [347, 284] width 35 height 18
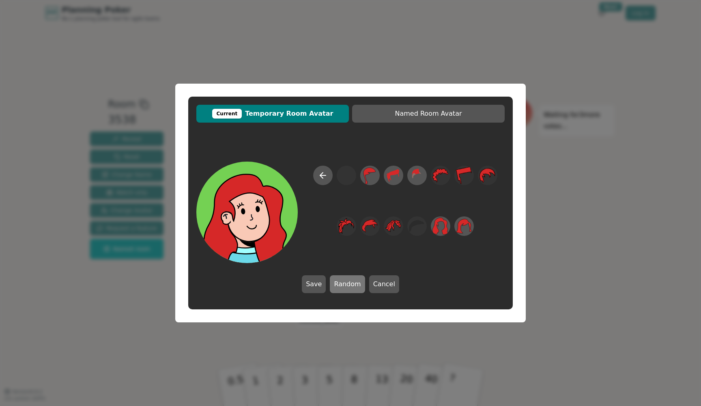
click at [349, 284] on button "Random" at bounding box center [347, 284] width 35 height 18
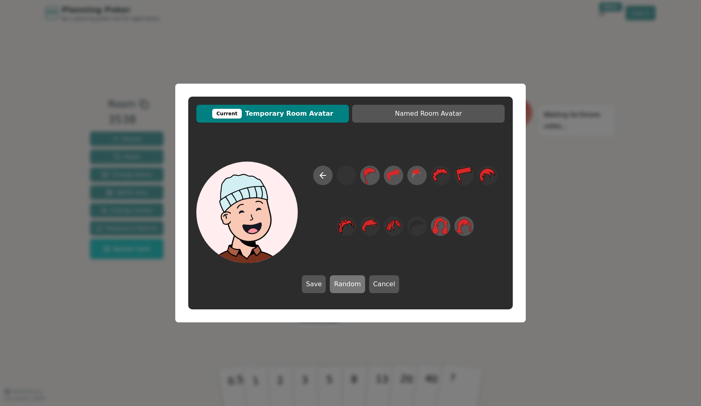
click at [349, 284] on button "Random" at bounding box center [347, 284] width 35 height 18
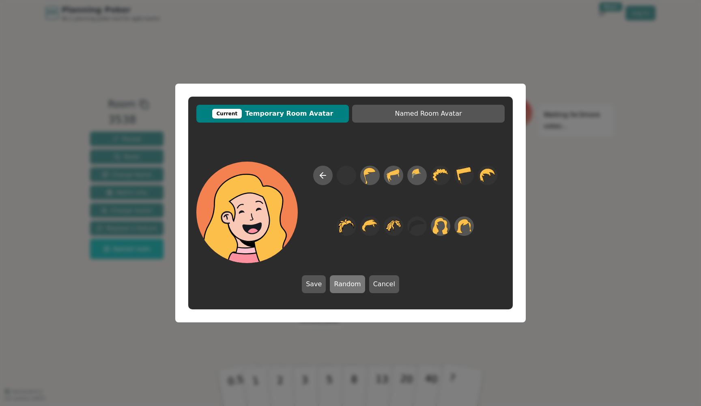
click at [349, 284] on button "Random" at bounding box center [347, 284] width 35 height 18
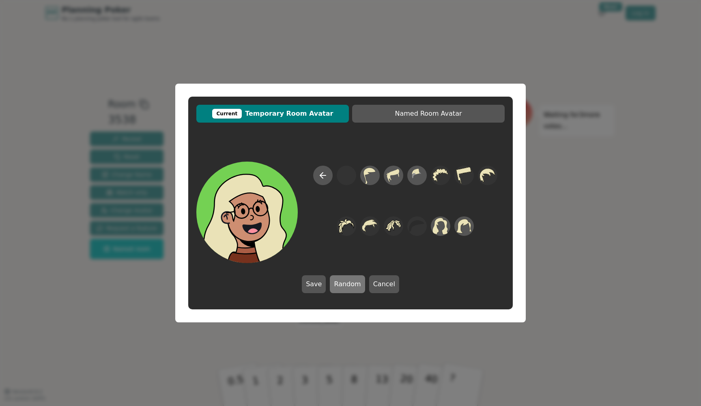
click at [349, 284] on button "Random" at bounding box center [347, 284] width 35 height 18
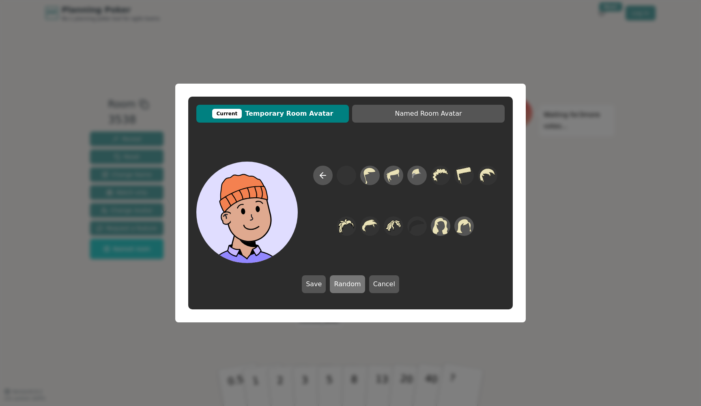
click at [349, 284] on button "Random" at bounding box center [347, 284] width 35 height 18
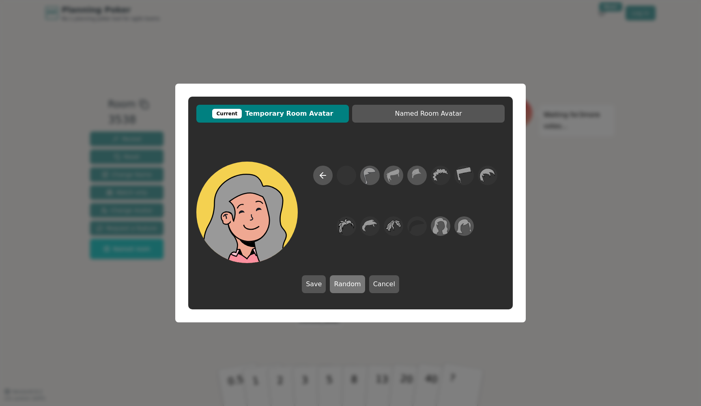
click at [349, 284] on button "Random" at bounding box center [347, 284] width 35 height 18
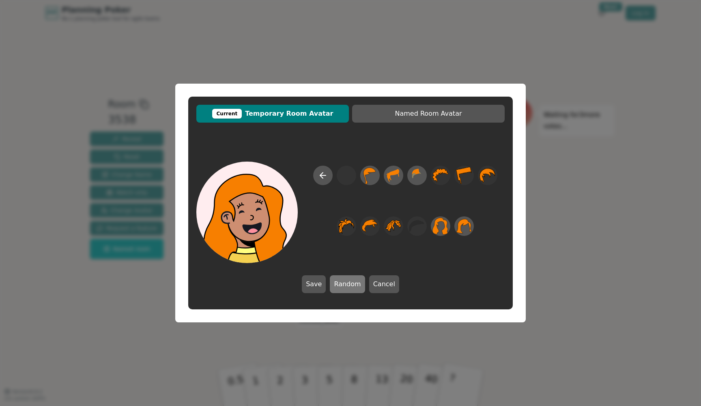
click at [349, 284] on button "Random" at bounding box center [347, 284] width 35 height 18
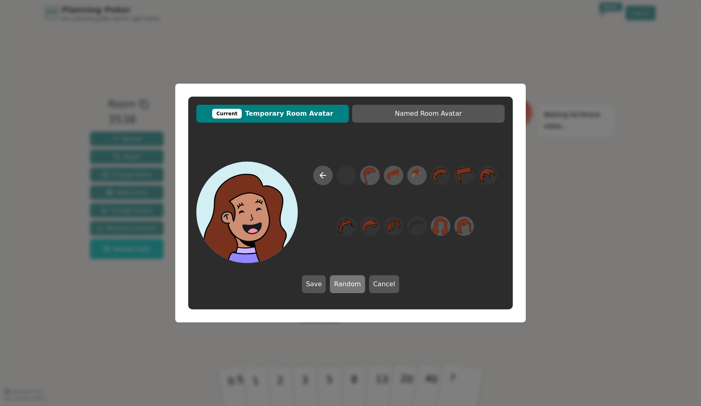
click at [349, 284] on button "Random" at bounding box center [347, 284] width 35 height 18
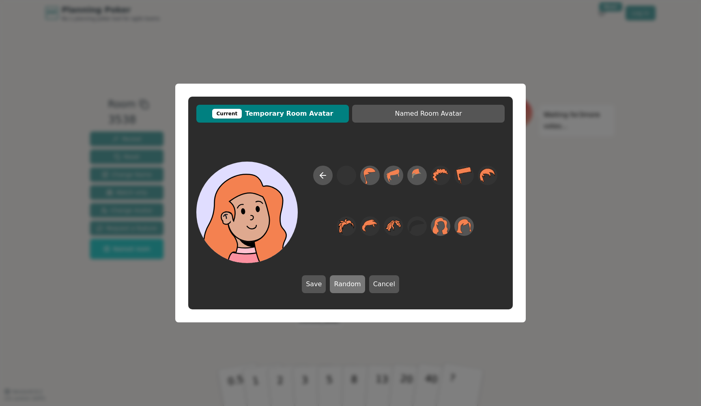
click at [349, 284] on button "Random" at bounding box center [347, 284] width 35 height 18
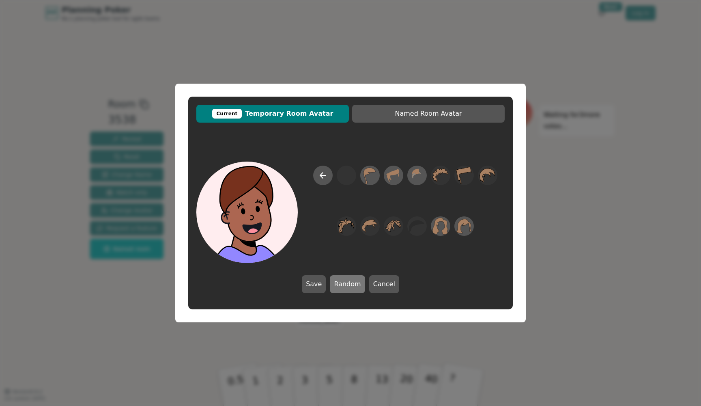
click at [349, 284] on button "Random" at bounding box center [347, 284] width 35 height 18
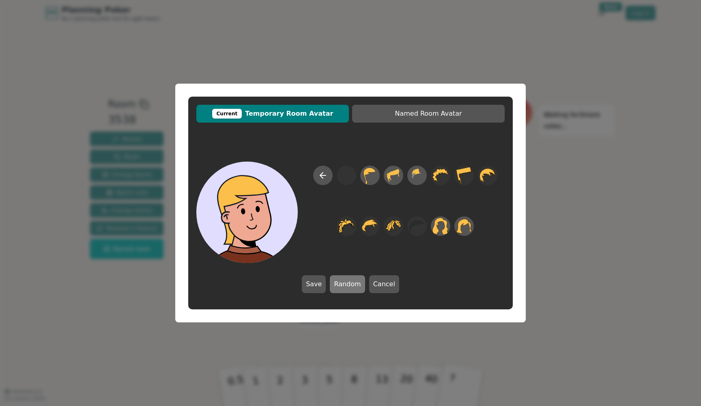
click at [349, 284] on button "Random" at bounding box center [347, 284] width 35 height 18
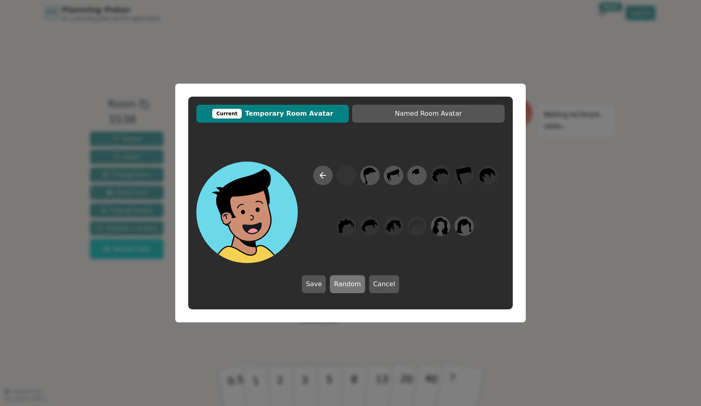
click at [349, 284] on button "Random" at bounding box center [347, 284] width 35 height 18
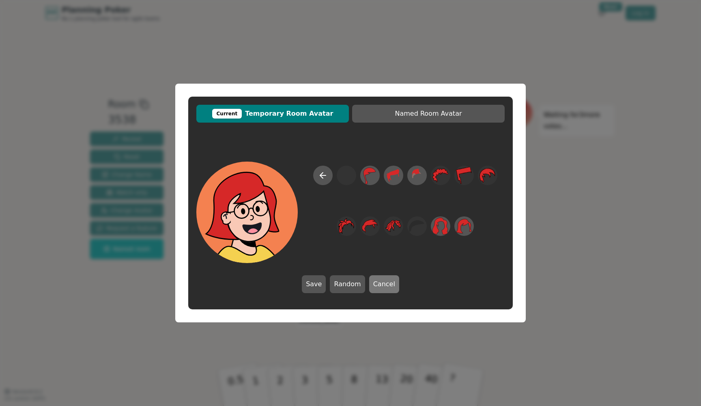
click at [373, 284] on button "Cancel" at bounding box center [384, 284] width 30 height 18
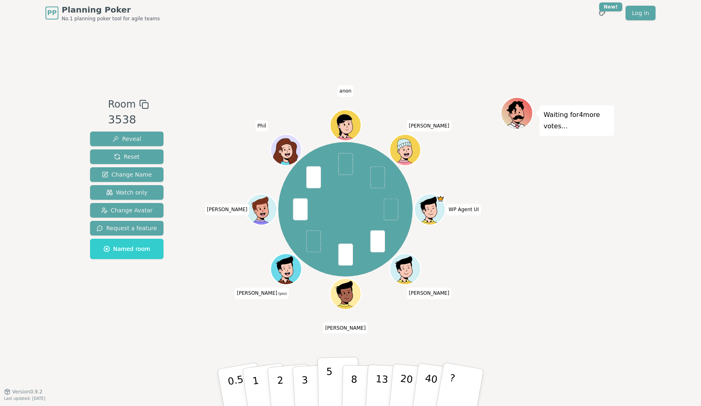
click at [331, 379] on button "5" at bounding box center [339, 388] width 42 height 62
